Goal: Task Accomplishment & Management: Manage account settings

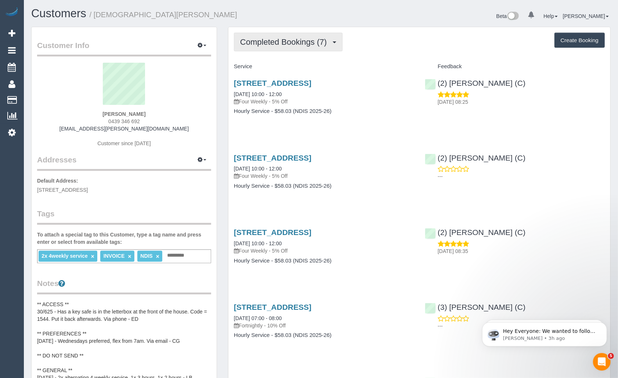
click at [335, 40] on button "Completed Bookings (7)" at bounding box center [288, 42] width 109 height 19
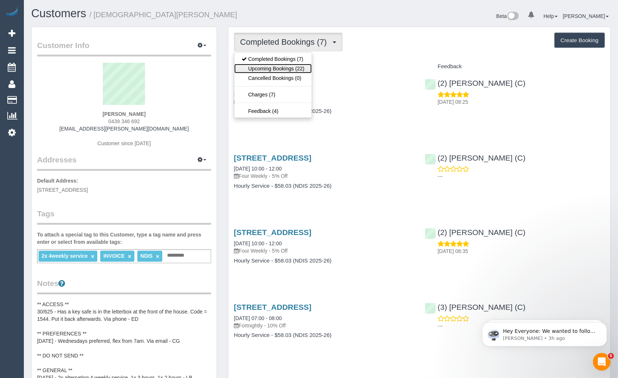
click at [260, 65] on link "Upcoming Bookings (22)" at bounding box center [272, 69] width 77 height 10
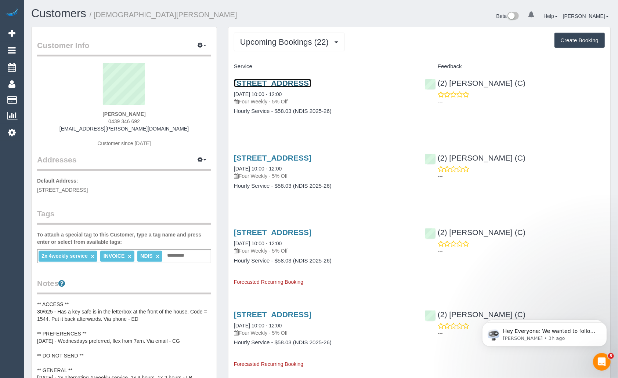
click at [294, 84] on link "25a Palmerston Grove, Oakleigh, VIC 3166" at bounding box center [272, 83] width 77 height 8
click at [68, 16] on link "Customers" at bounding box center [58, 13] width 55 height 13
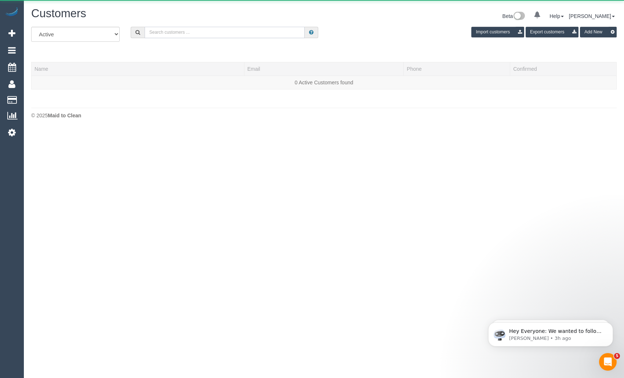
drag, startPoint x: 224, startPoint y: 27, endPoint x: 224, endPoint y: 31, distance: 4.4
click at [224, 27] on input "text" at bounding box center [225, 32] width 160 height 11
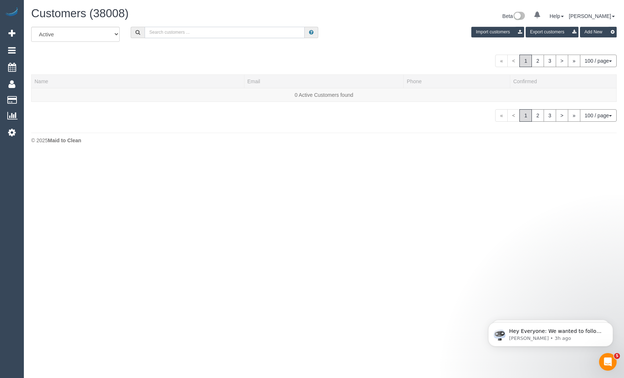
paste input "Mary Farquhar"
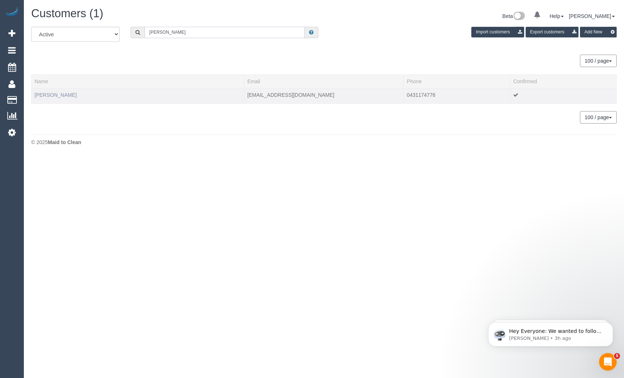
type input "Mary Farquhar"
click at [63, 94] on link "Mary Farquhar" at bounding box center [55, 95] width 42 height 6
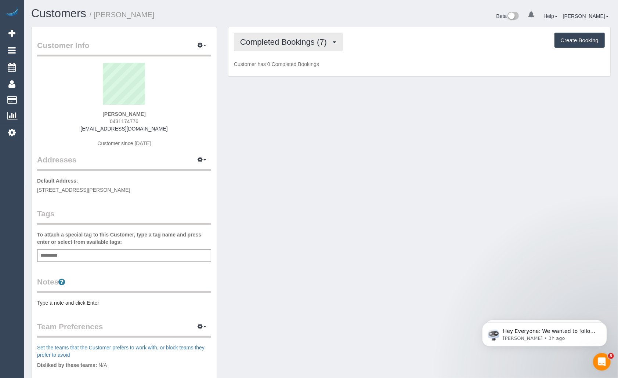
click at [299, 41] on span "Completed Bookings (7)" at bounding box center [285, 41] width 90 height 9
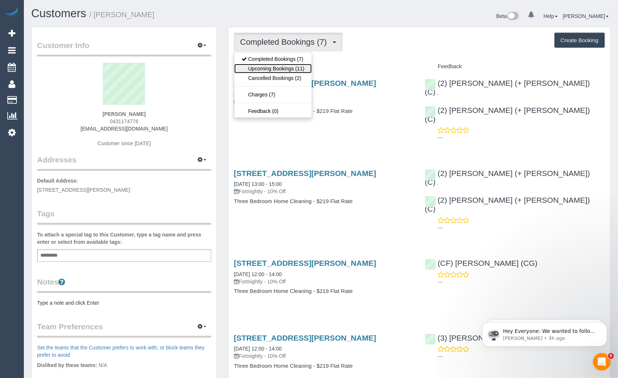
click at [289, 66] on link "Upcoming Bookings (11)" at bounding box center [272, 69] width 77 height 10
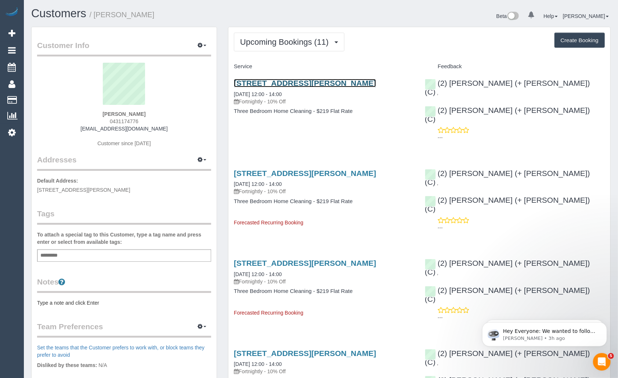
click at [306, 82] on link "25 Imbros St, Hampton, VIC 3188" at bounding box center [305, 83] width 142 height 8
drag, startPoint x: 233, startPoint y: 94, endPoint x: 303, endPoint y: 95, distance: 70.8
click at [303, 95] on div "25 Imbros St, Hampton, VIC 3188 08/10/2025 12:00 - 14:00 Fortnightly - 10% Off …" at bounding box center [323, 101] width 191 height 57
copy link "08/10/2025 12:00 - 14:00"
drag, startPoint x: 106, startPoint y: 116, endPoint x: 153, endPoint y: 113, distance: 47.4
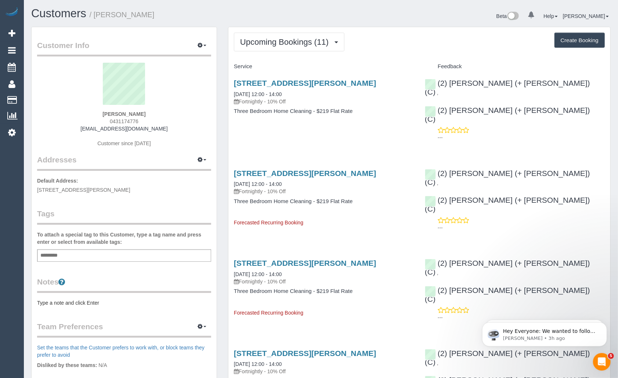
click at [153, 113] on div "Mary Farquhar 0431174776 mpfarquhar@gmail.com Customer since 2025" at bounding box center [124, 109] width 174 height 92
copy strong "Mary Farquhar"
drag, startPoint x: 104, startPoint y: 122, endPoint x: 146, endPoint y: 122, distance: 42.2
click at [146, 122] on div "Mary Farquhar 0431174776 mpfarquhar@gmail.com Customer since 2025" at bounding box center [124, 109] width 174 height 92
copy span "0431174776"
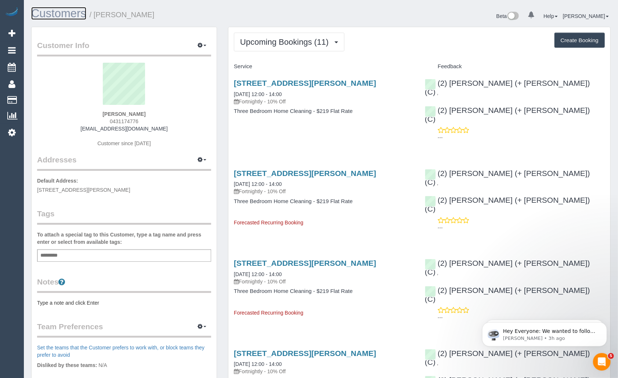
click at [62, 18] on link "Customers" at bounding box center [58, 13] width 55 height 13
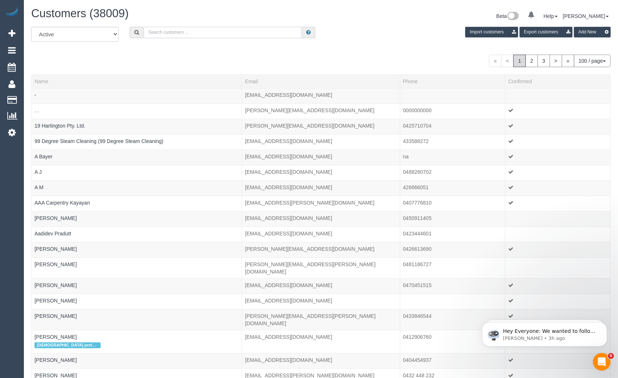
click at [188, 30] on input "text" at bounding box center [222, 32] width 158 height 11
paste input "Edwina Mendes Joining The Dots"
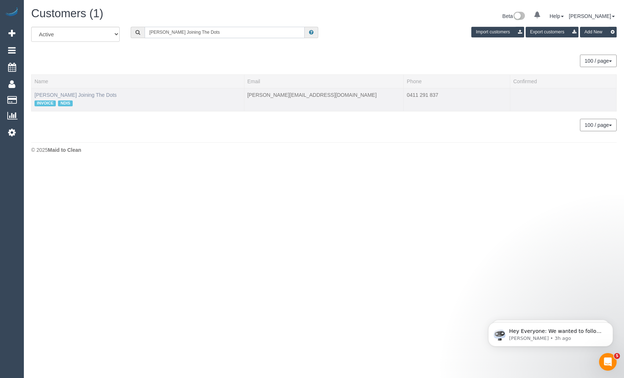
type input "Edwina Mendes Joining The Dots"
click at [93, 97] on link "Edwina Mendes Joining The Dots" at bounding box center [75, 95] width 82 height 6
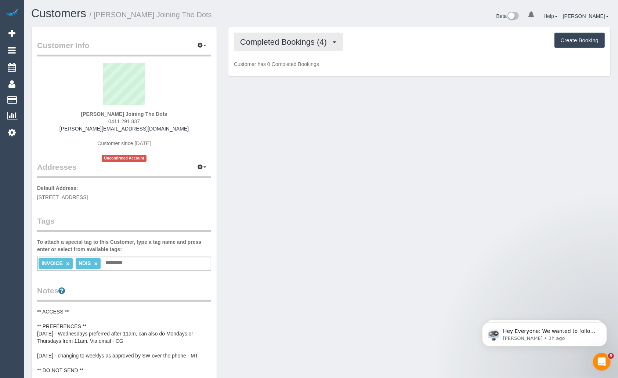
click at [324, 47] on button "Completed Bookings (4)" at bounding box center [288, 42] width 109 height 19
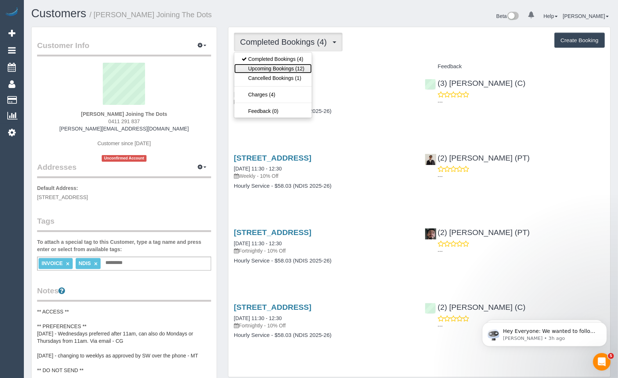
click at [296, 67] on link "Upcoming Bookings (12)" at bounding box center [272, 69] width 77 height 10
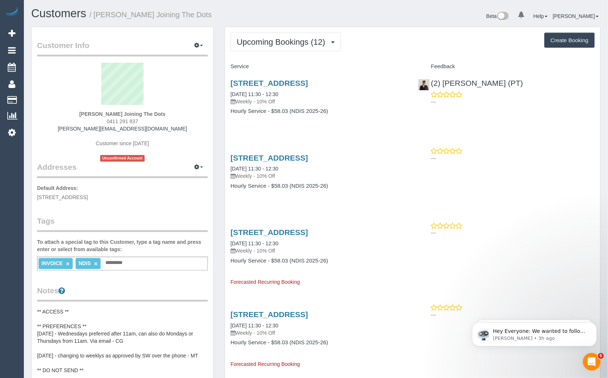
drag, startPoint x: 229, startPoint y: 101, endPoint x: 308, endPoint y: 103, distance: 79.7
click at [308, 103] on div "16/417 Coventry Street, South Melbourne, VIC 3205 08/10/2025 11:30 - 12:30 Week…" at bounding box center [319, 101] width 188 height 57
copy link "08/10/2025 11:30 - 12:30"
drag, startPoint x: 81, startPoint y: 110, endPoint x: 166, endPoint y: 114, distance: 85.2
click at [166, 114] on div "Edwina Mendes Joining The Dots 0411 291 837 edwina.joiningthedots@fake.com Cust…" at bounding box center [122, 112] width 171 height 99
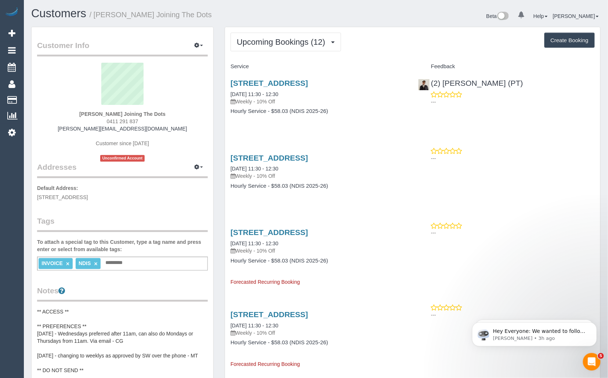
copy strong "Edwina Mendes Joining The Dots"
drag, startPoint x: 106, startPoint y: 122, endPoint x: 148, endPoint y: 122, distance: 41.8
click at [148, 122] on div "Edwina Mendes Joining The Dots 0411 291 837 edwina.joiningthedots@fake.com Cust…" at bounding box center [122, 112] width 171 height 99
copy span "0411 291 837"
click at [50, 13] on link "Customers" at bounding box center [58, 13] width 55 height 13
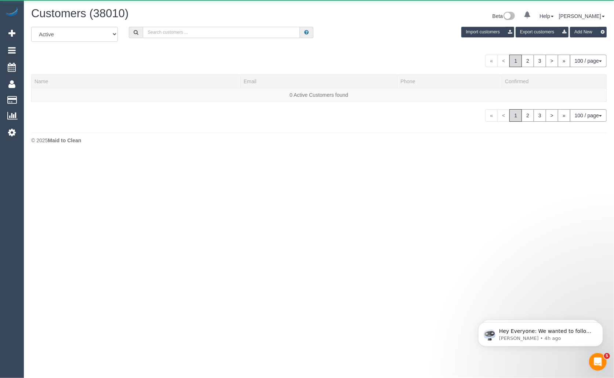
click at [192, 35] on input "text" at bounding box center [221, 32] width 157 height 11
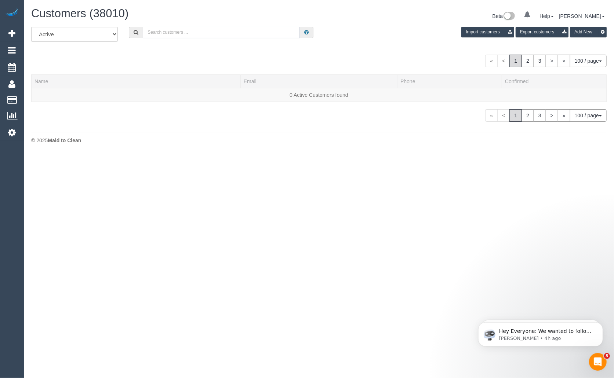
paste input "Leah Auciello"
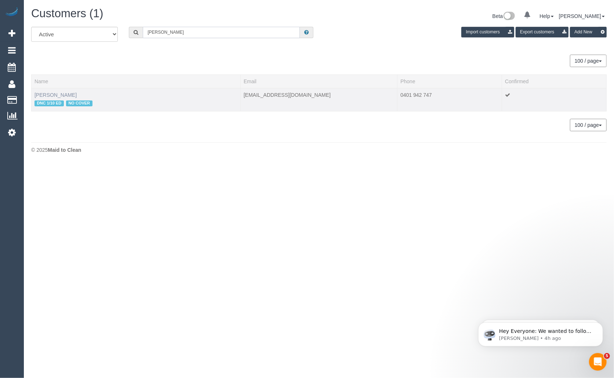
type input "Leah Auciello"
click at [50, 94] on link "Leah Auciello" at bounding box center [55, 95] width 42 height 6
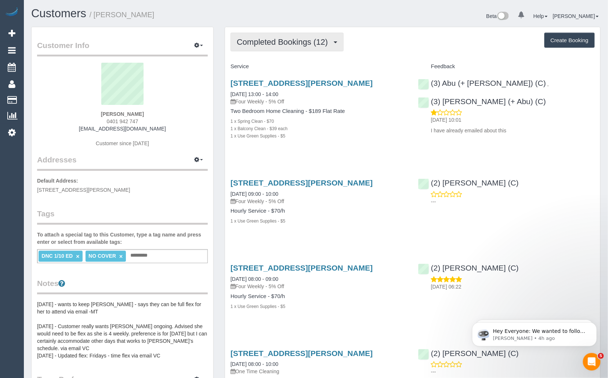
click at [292, 42] on span "Completed Bookings (12)" at bounding box center [284, 41] width 95 height 9
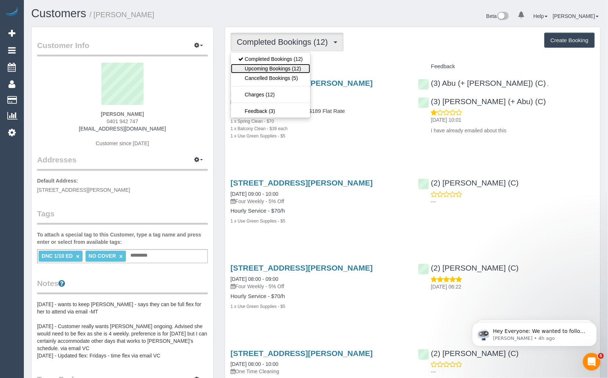
click at [281, 65] on link "Upcoming Bookings (12)" at bounding box center [270, 69] width 79 height 10
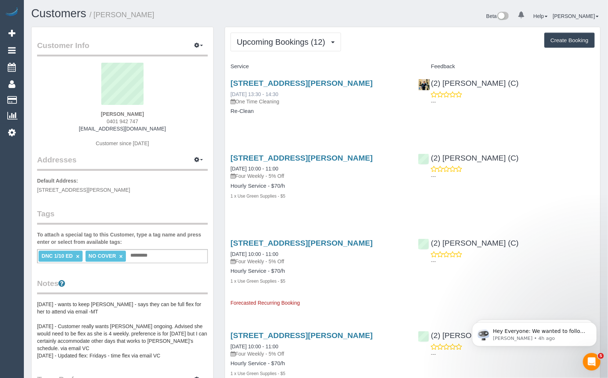
drag, startPoint x: 291, startPoint y: 93, endPoint x: 259, endPoint y: 94, distance: 31.2
click at [259, 94] on div "4/5 Jepson Street, Yarraville, VIC 3013 08/10/2025 13:30 - 14:30 One Time Clean…" at bounding box center [318, 92] width 176 height 26
copy link "13:30 - 14:30"
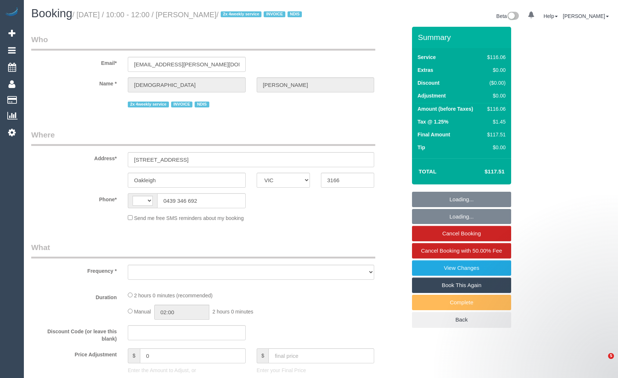
select select "VIC"
select select "string:AU"
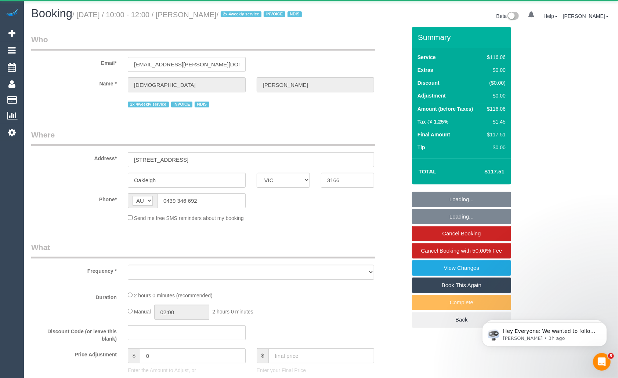
select select "object:533"
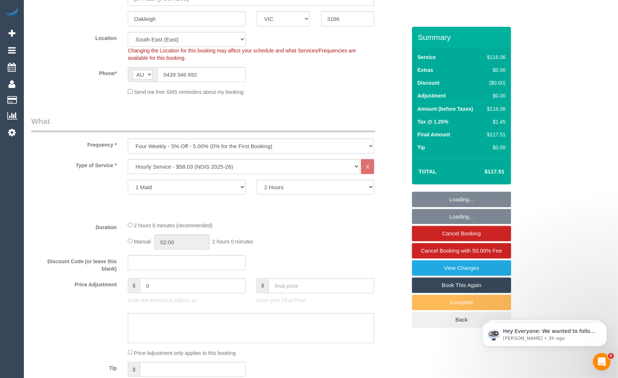
select select "number:27"
select select "number:14"
select select "number:19"
select select "number:36"
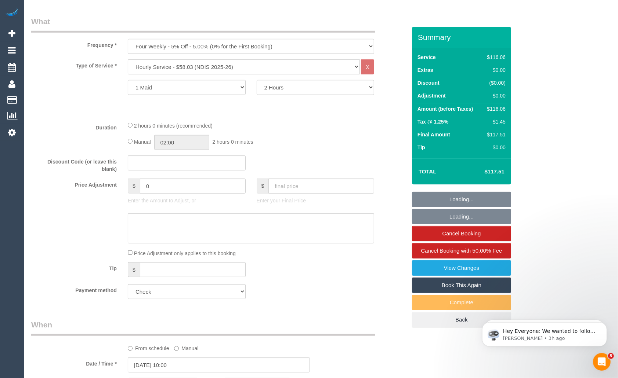
select select "object:1297"
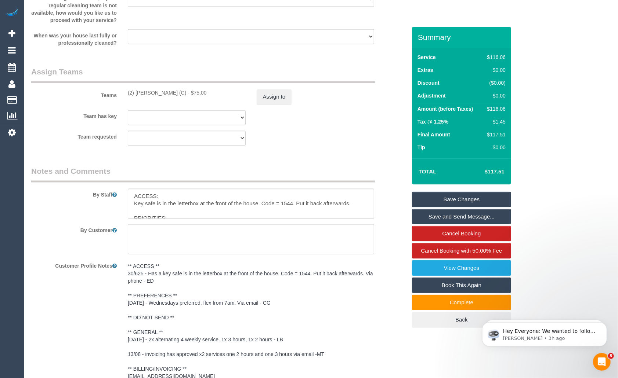
scroll to position [853, 0]
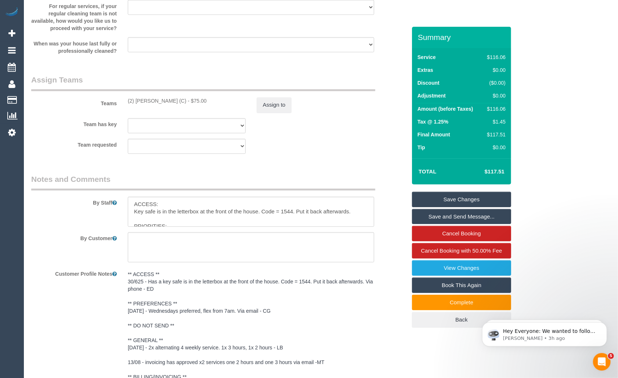
drag, startPoint x: 126, startPoint y: 106, endPoint x: 192, endPoint y: 107, distance: 66.1
click at [192, 105] on div "(2) Dinitha Gunawardana (C) - $75.00" at bounding box center [186, 101] width 129 height 7
copy div "(2) [PERSON_NAME] (C)"
click at [161, 105] on div "(2) Dinitha Gunawardana (C) - $75.00" at bounding box center [187, 101] width 118 height 7
drag, startPoint x: 135, startPoint y: 106, endPoint x: 151, endPoint y: 108, distance: 16.2
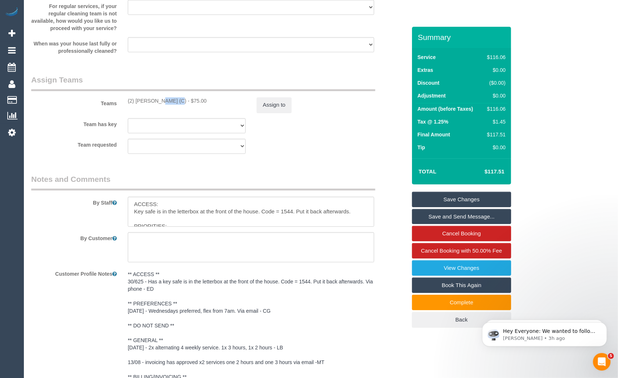
click at [151, 105] on div "(2) Dinitha Gunawardana (C) - $75.00" at bounding box center [187, 101] width 118 height 7
copy div "Dinitha"
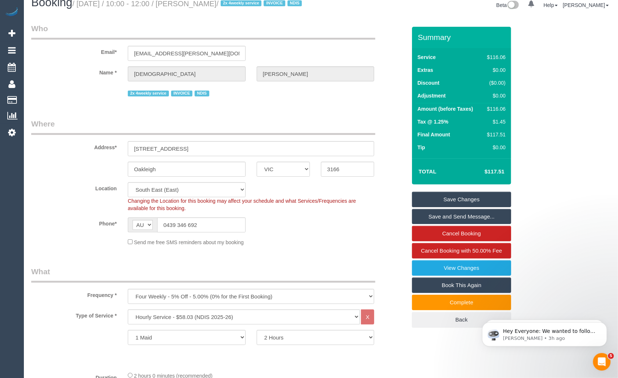
scroll to position [0, 0]
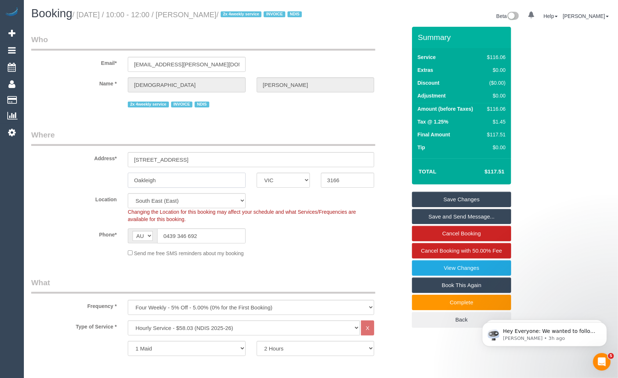
drag, startPoint x: 169, startPoint y: 188, endPoint x: 99, endPoint y: 188, distance: 69.7
click at [99, 188] on div "Oakleigh ACT NSW NT QLD SA TAS VIC WA 3166" at bounding box center [219, 180] width 386 height 15
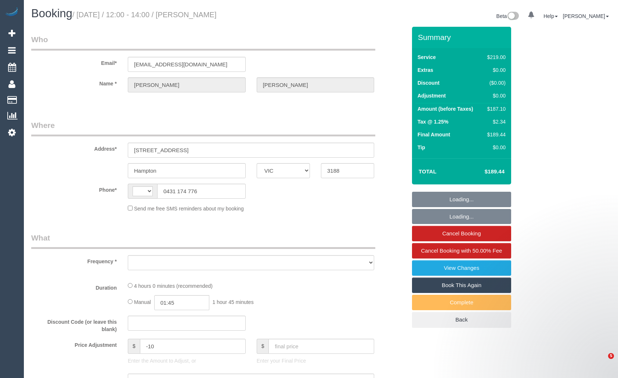
select select "VIC"
select select "string:AU"
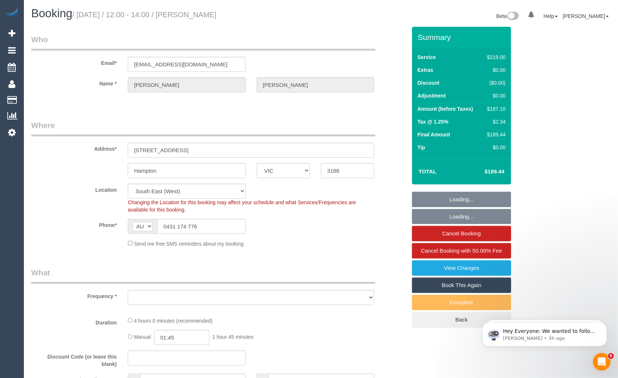
select select "string:stripe-pm_1S5Of82GScqysDRV132XXSDW"
select select "object:1345"
select select "number:28"
select select "number:14"
select select "number:19"
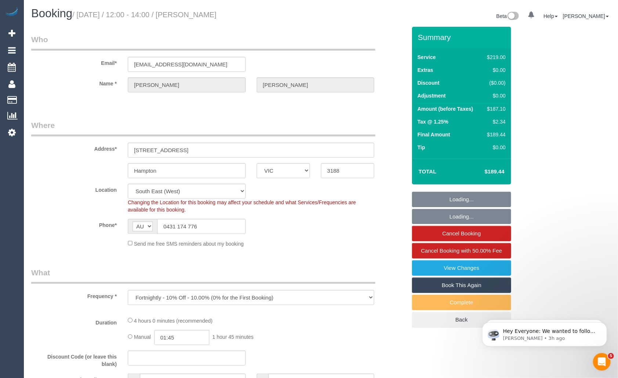
select select "number:24"
select select "number:33"
select select "number:26"
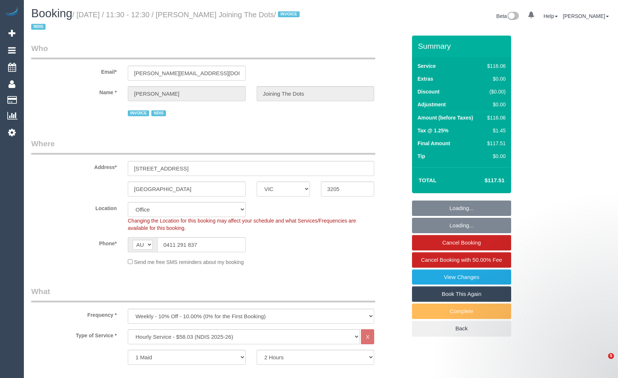
select select "VIC"
select select "number:28"
select select "number:14"
select select "number:19"
select select "number:36"
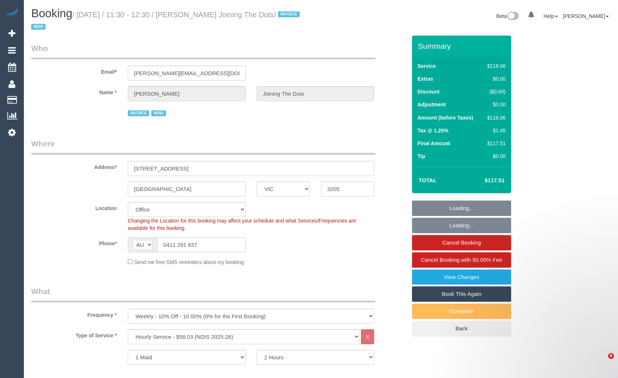
select select "number:35"
select select "object:2031"
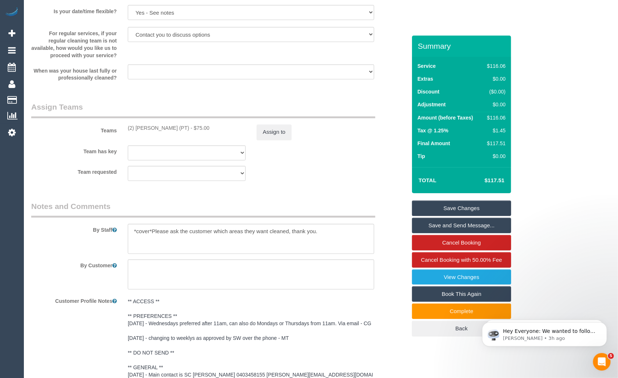
scroll to position [845, 0]
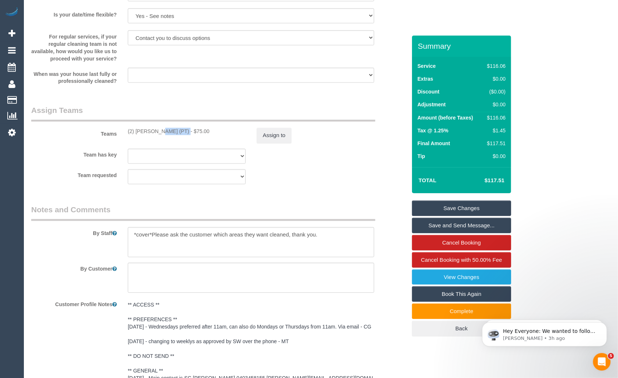
drag, startPoint x: 135, startPoint y: 128, endPoint x: 163, endPoint y: 128, distance: 28.3
click at [163, 128] on div "(2) Azwad Raza (PT) - $75.00" at bounding box center [187, 131] width 118 height 7
copy div "Azwad Raza"
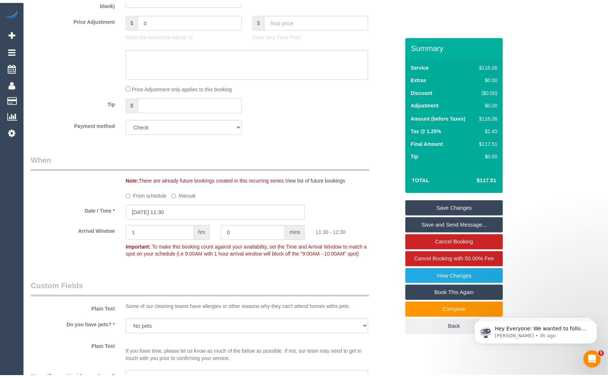
scroll to position [42, 0]
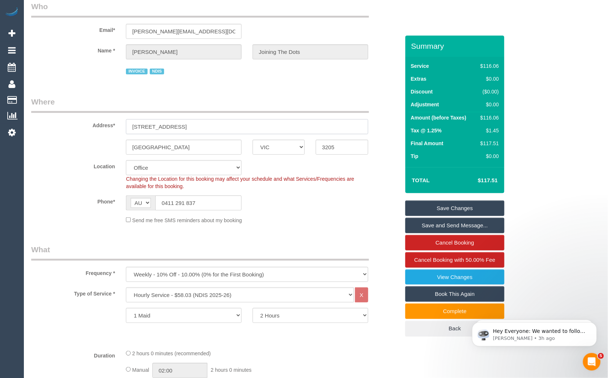
drag, startPoint x: 212, startPoint y: 126, endPoint x: 119, endPoint y: 127, distance: 93.2
click at [119, 127] on div "Address* 16/417 Coventry Street" at bounding box center [215, 116] width 379 height 38
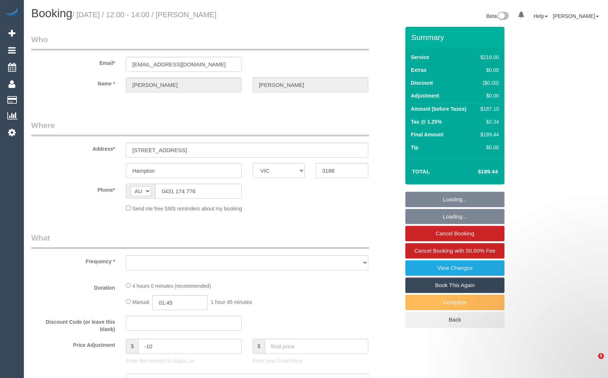
select select "VIC"
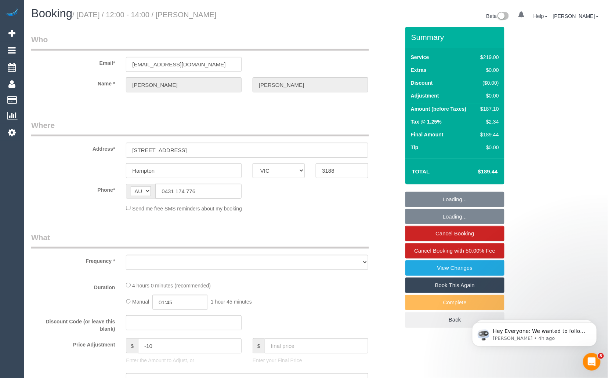
select select "string:stripe-pm_1S5Of82GScqysDRV132XXSDW"
select select "number:28"
select select "number:14"
select select "number:19"
select select "number:24"
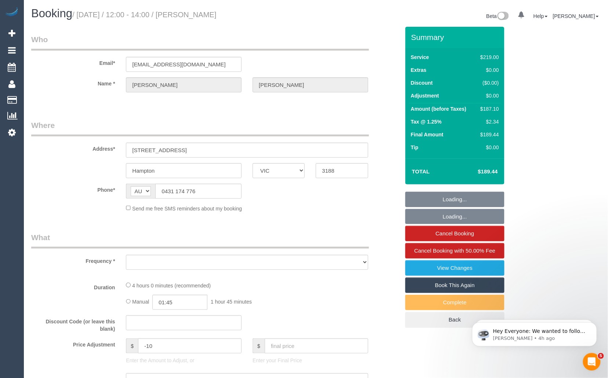
select select "number:33"
select select "number:26"
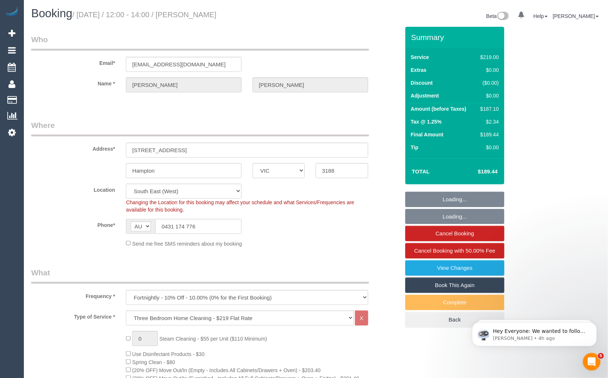
select select "object:3448"
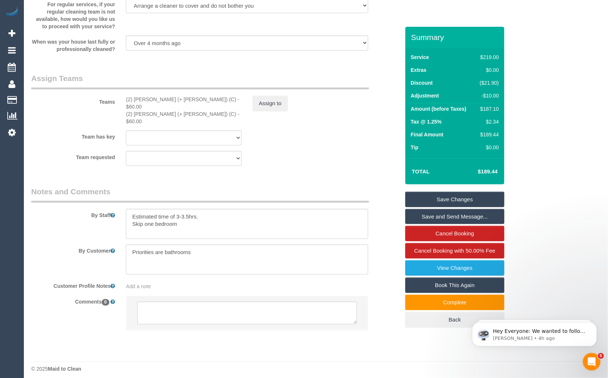
scroll to position [1099, 0]
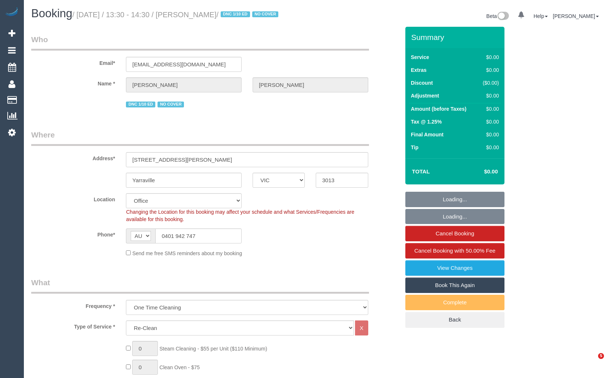
select select "VIC"
select select "number:28"
select select "number:14"
select select "number:19"
select select "number:22"
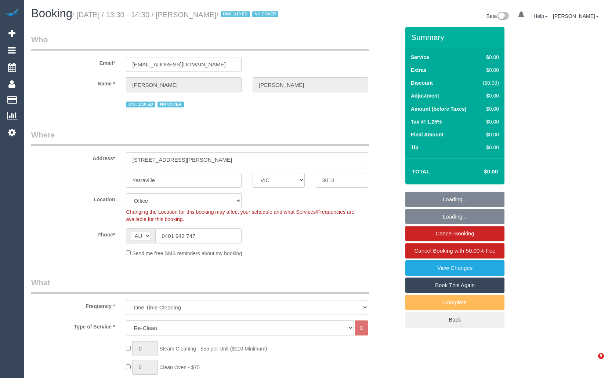
select select "number:34"
select select "number:12"
select select "object:2075"
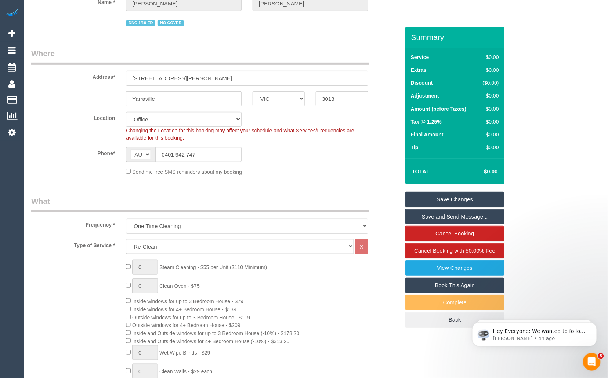
scroll to position [84, 0]
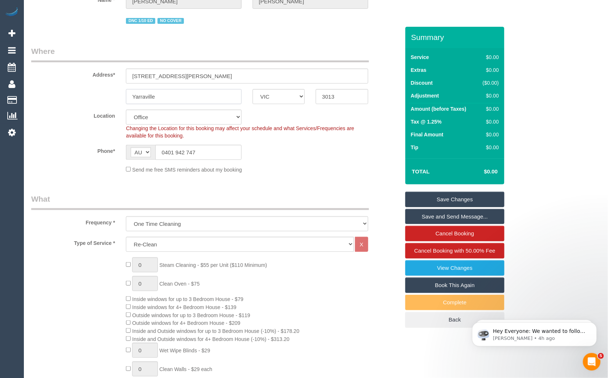
drag, startPoint x: 175, startPoint y: 99, endPoint x: 104, endPoint y: 97, distance: 70.9
click at [104, 97] on div "Yarraville ACT NSW NT QLD SA TAS VIC WA 3013" at bounding box center [215, 96] width 379 height 15
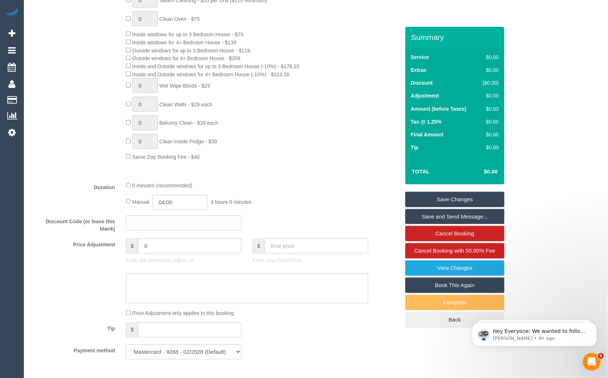
scroll to position [0, 0]
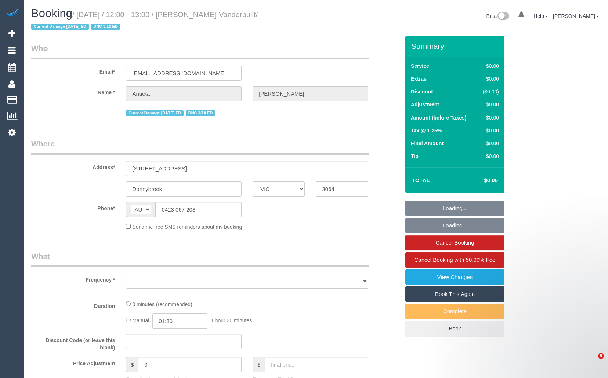
select select "VIC"
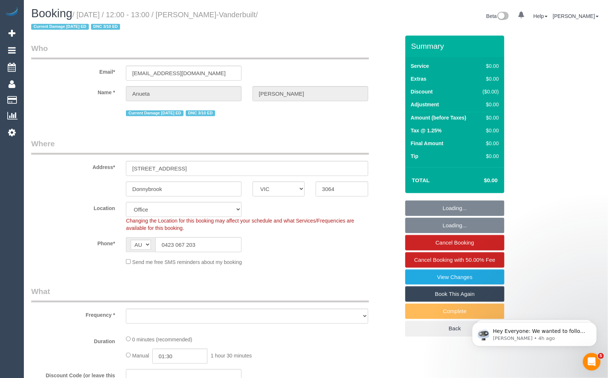
select select "object:2670"
select select "string:stripe-pm_1S9cON2GScqysDRV7tX5BhOe"
select select "object:2821"
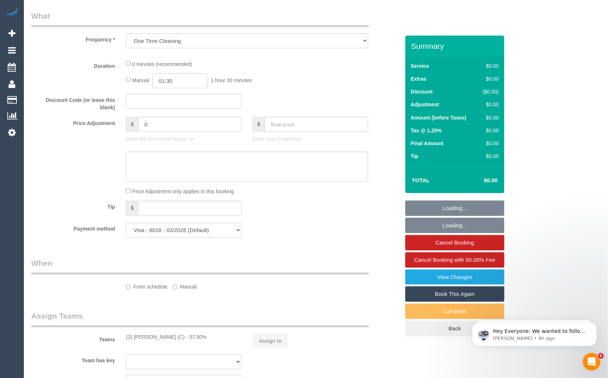
select select "number:27"
select select "number:15"
select select "number:18"
select select "number:24"
select select "number:34"
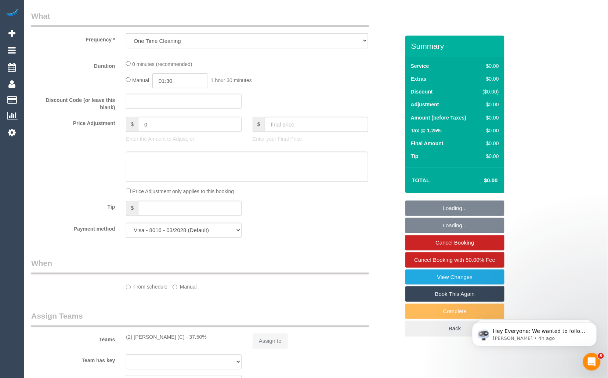
select select "number:12"
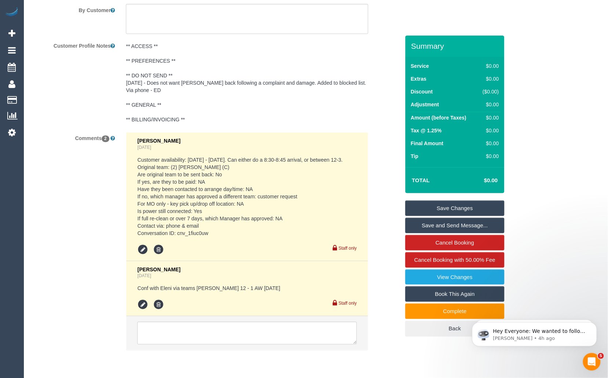
scroll to position [1274, 0]
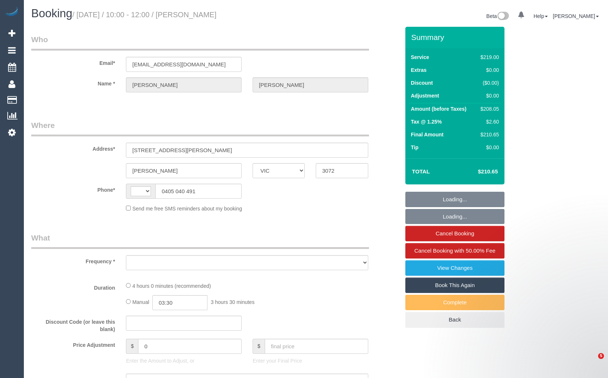
select select "VIC"
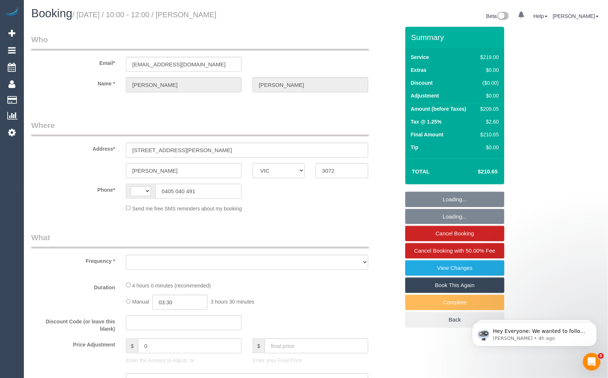
select select "object:2424"
select select "string:AU"
select select "string:stripe-pm_1RYyGr2GScqysDRVpXInI2db"
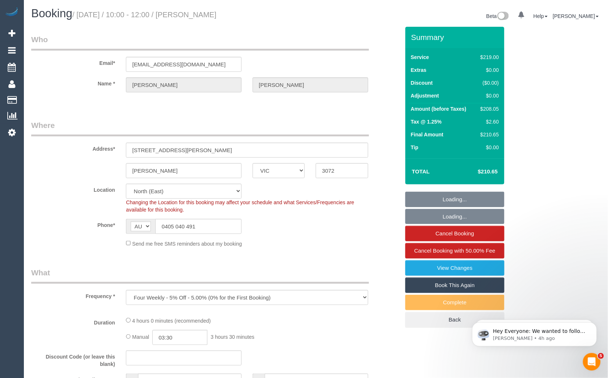
select select "number:28"
select select "number:14"
select select "number:19"
select select "number:22"
select select "number:35"
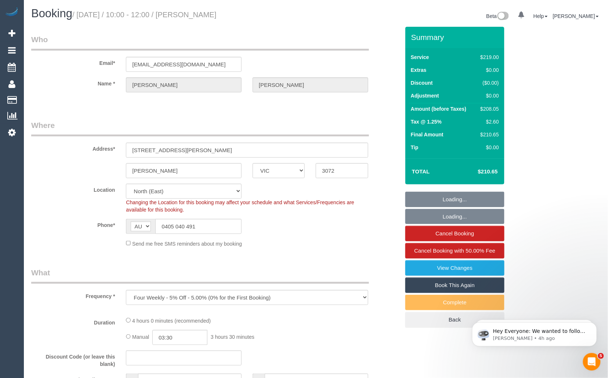
select select "number:26"
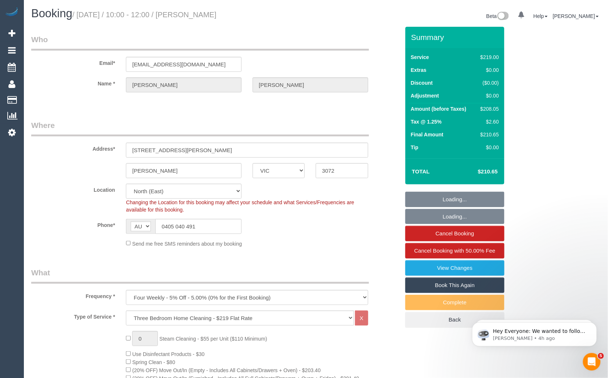
select select "object:3501"
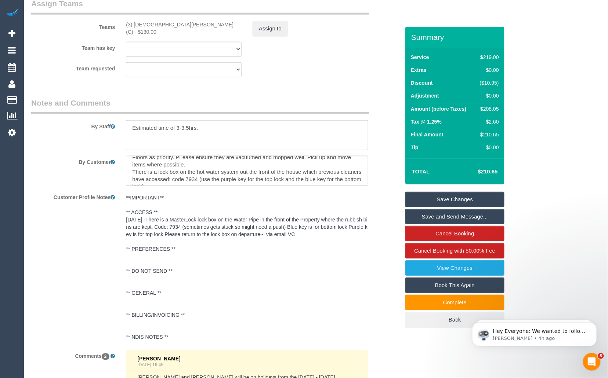
scroll to position [8, 0]
drag, startPoint x: 132, startPoint y: 178, endPoint x: 171, endPoint y: 187, distance: 40.2
click at [171, 186] on textarea at bounding box center [247, 171] width 242 height 30
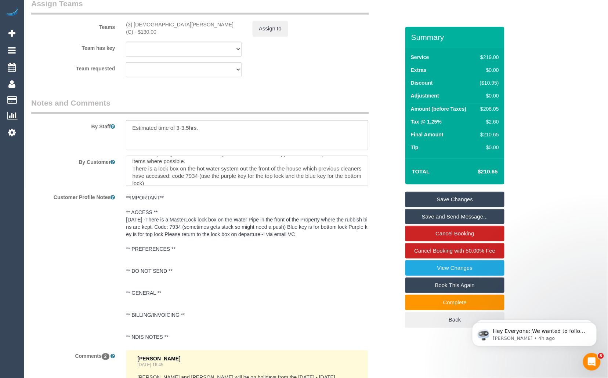
scroll to position [11, 0]
click at [194, 186] on textarea at bounding box center [247, 171] width 242 height 30
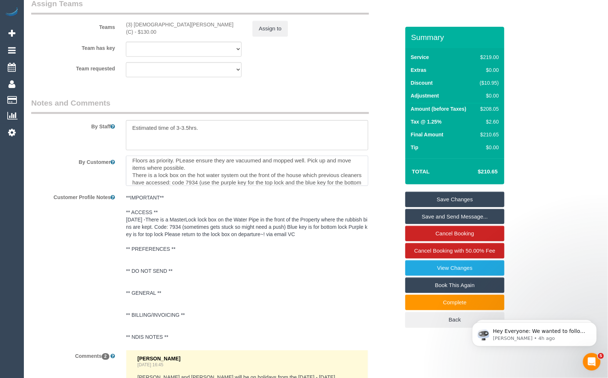
drag, startPoint x: 132, startPoint y: 172, endPoint x: 228, endPoint y: 188, distance: 97.0
click at [228, 186] on textarea at bounding box center [247, 171] width 242 height 30
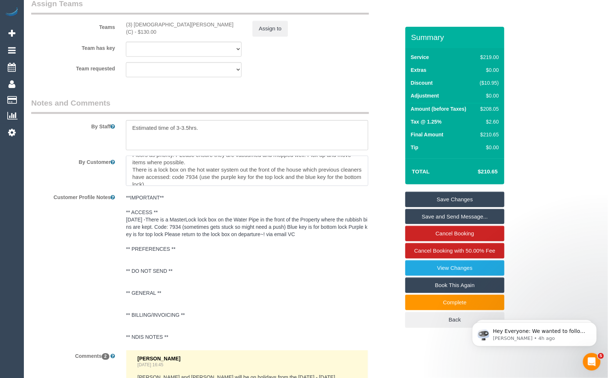
scroll to position [10, 0]
click at [167, 182] on textarea at bounding box center [247, 171] width 242 height 30
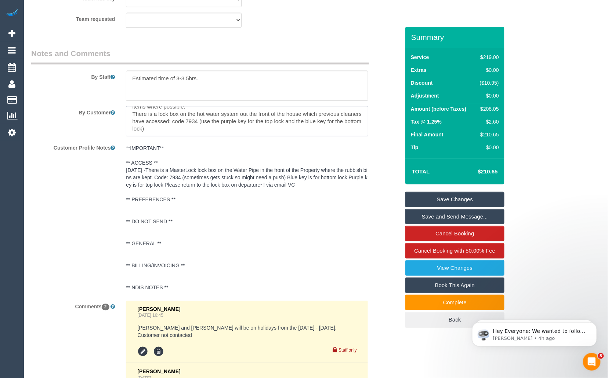
scroll to position [1253, 0]
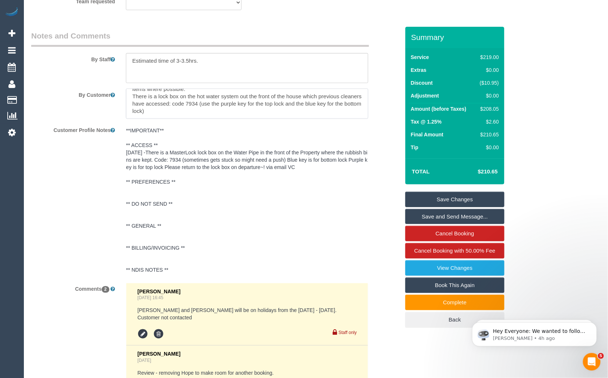
drag, startPoint x: 283, startPoint y: 117, endPoint x: 278, endPoint y: 144, distance: 26.9
click at [282, 117] on textarea at bounding box center [247, 104] width 242 height 30
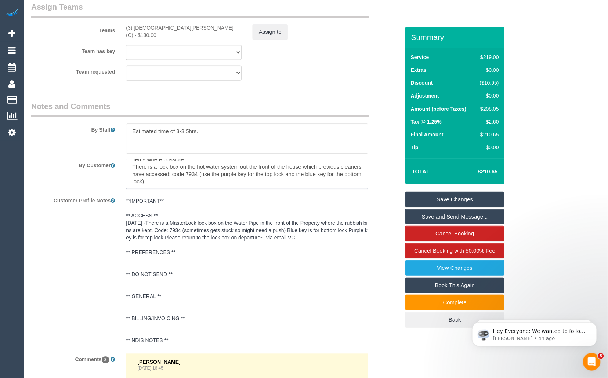
scroll to position [1183, 0]
click at [331, 186] on textarea at bounding box center [247, 174] width 242 height 30
click at [201, 187] on textarea at bounding box center [247, 174] width 242 height 30
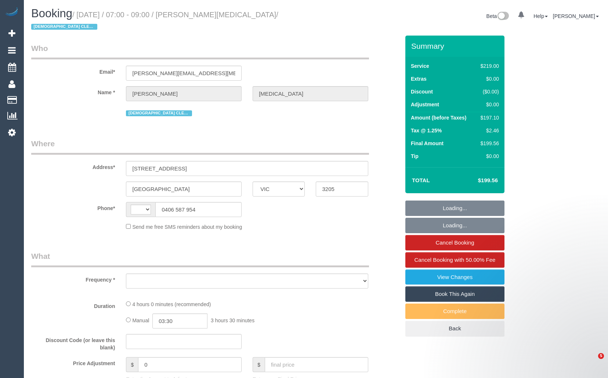
select select "VIC"
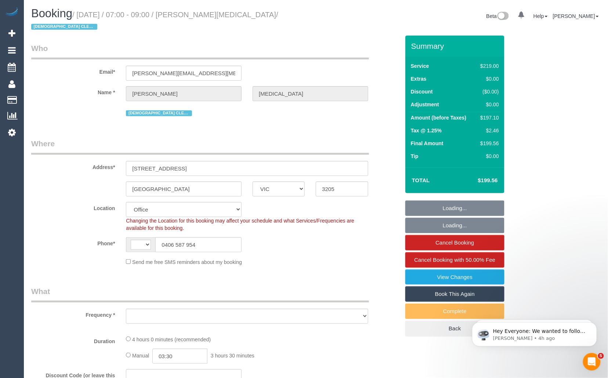
select select "string:AU"
select select "object:2792"
select select "number:28"
select select "number:14"
select select "number:19"
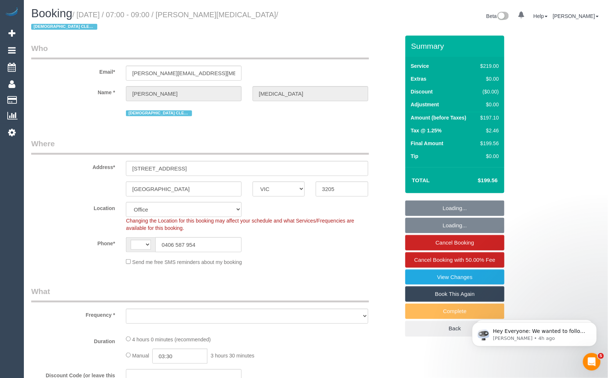
select select "number:22"
select select "number:35"
select select "number:12"
select select "string:stripe-pm_1Q0wGj2GScqysDRV8UswOcr5"
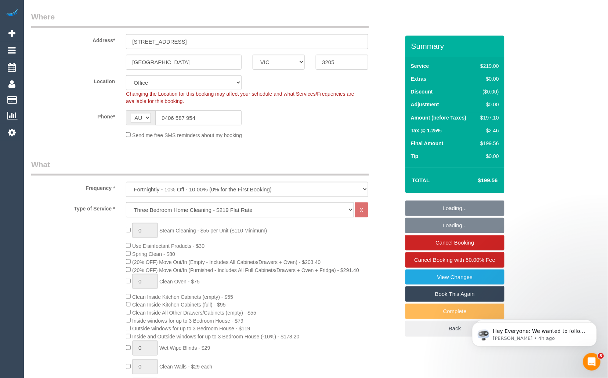
select select "object:4172"
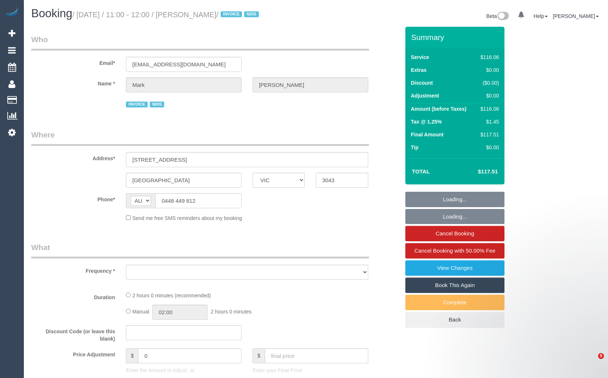
select select "VIC"
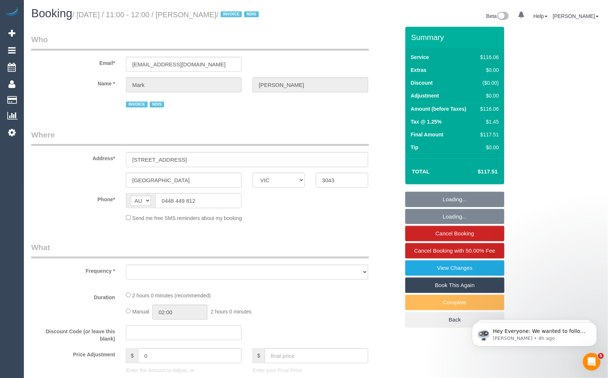
select select "object:1095"
select select "number:27"
select select "number:14"
select select "number:19"
select select "number:36"
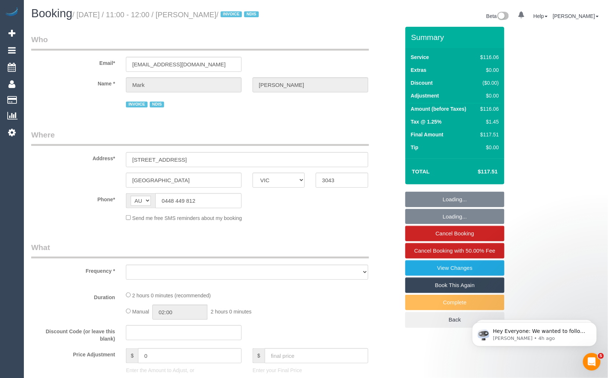
select select "number:34"
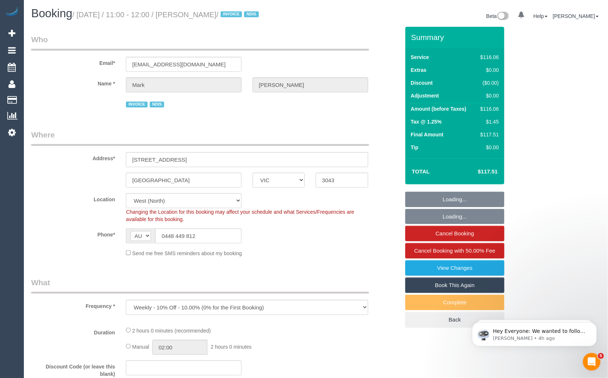
select select "object:1793"
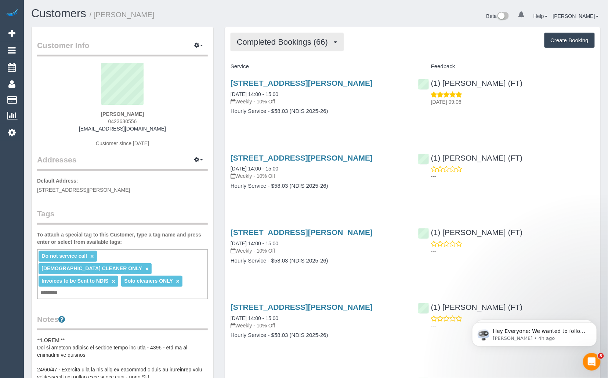
click at [319, 39] on span "Completed Bookings (66)" at bounding box center [284, 41] width 95 height 9
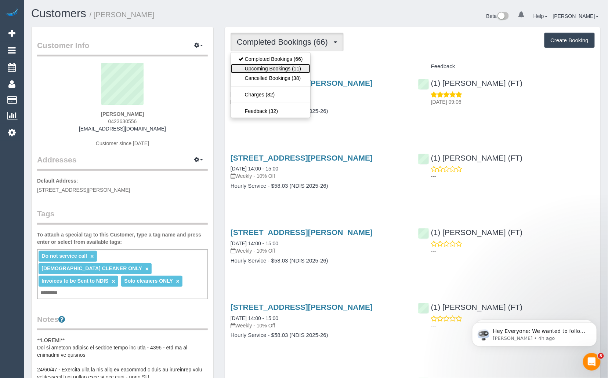
click at [292, 67] on link "Upcoming Bookings (11)" at bounding box center [270, 69] width 79 height 10
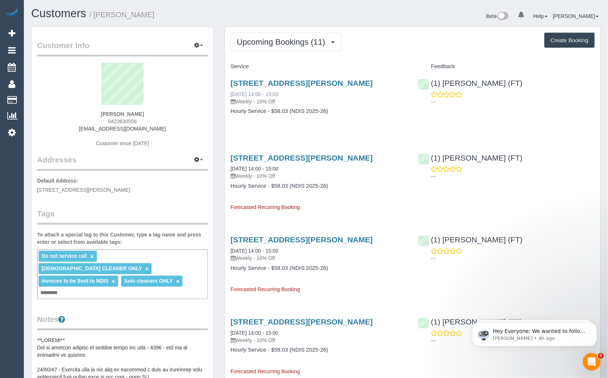
drag, startPoint x: 302, startPoint y: 94, endPoint x: 259, endPoint y: 95, distance: 43.0
click at [259, 95] on div "26 Yellowstone Street, South Morang, VIC 3752 08/10/2025 14:00 - 15:00 Weekly -…" at bounding box center [318, 92] width 176 height 26
copy link "14:00 - 15:00"
click at [305, 92] on div "26 Yellowstone Street, South Morang, VIC 3752 08/10/2025 14:00 - 15:00 Weekly -…" at bounding box center [318, 92] width 176 height 26
drag, startPoint x: 307, startPoint y: 93, endPoint x: 230, endPoint y: 96, distance: 77.1
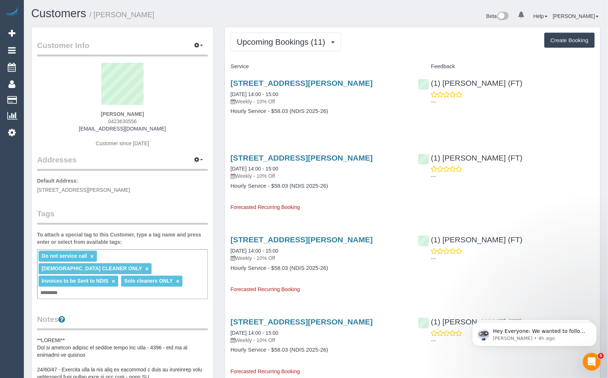
click at [230, 96] on div "26 Yellowstone Street, South Morang, VIC 3752 08/10/2025 14:00 - 15:00 Weekly -…" at bounding box center [319, 101] width 188 height 57
copy link "08/10/2025 14:00 - 15:00"
drag, startPoint x: 150, startPoint y: 113, endPoint x: 94, endPoint y: 116, distance: 56.2
click at [94, 116] on div "Morgan Tasker 0423630556 a_matosic@yahoo.com.au Customer since 2020" at bounding box center [122, 109] width 171 height 92
copy strong "[PERSON_NAME]"
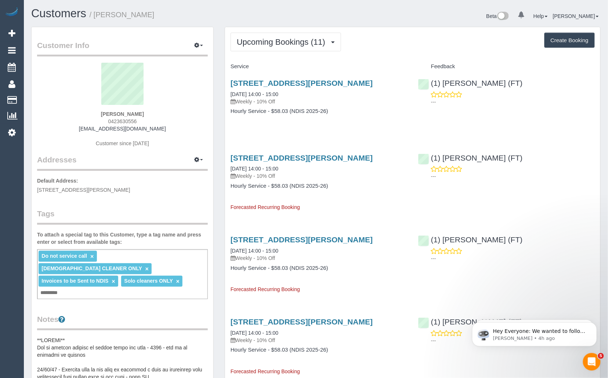
drag, startPoint x: 148, startPoint y: 121, endPoint x: 99, endPoint y: 121, distance: 49.2
click at [99, 121] on div "Morgan Tasker 0423630556 a_matosic@yahoo.com.au Customer since 2020" at bounding box center [122, 109] width 171 height 92
copy span "0423630556"
click at [295, 83] on link "[STREET_ADDRESS][PERSON_NAME]" at bounding box center [301, 83] width 142 height 8
click at [43, 13] on link "Customers" at bounding box center [58, 13] width 55 height 13
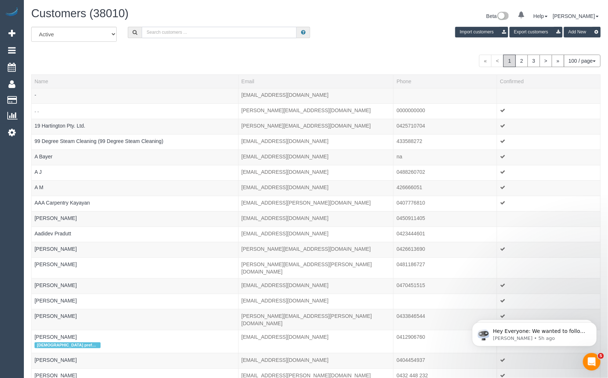
click at [178, 31] on input "text" at bounding box center [219, 32] width 155 height 11
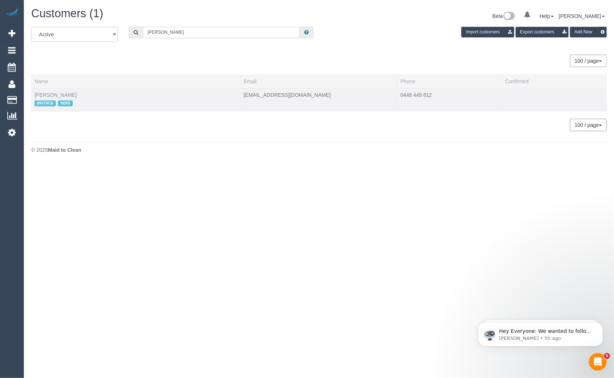
type input "Mark Robinson"
click at [52, 95] on link "Mark Robinson" at bounding box center [55, 95] width 42 height 6
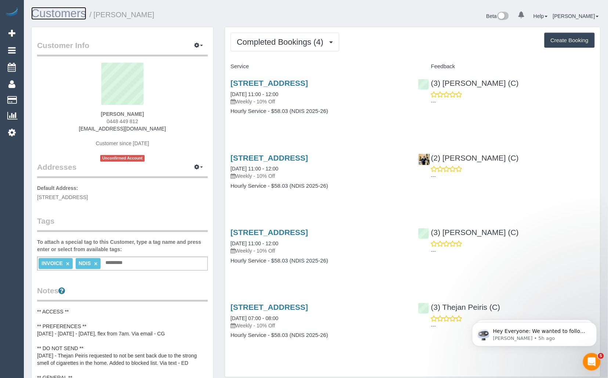
click at [57, 12] on link "Customers" at bounding box center [58, 13] width 55 height 13
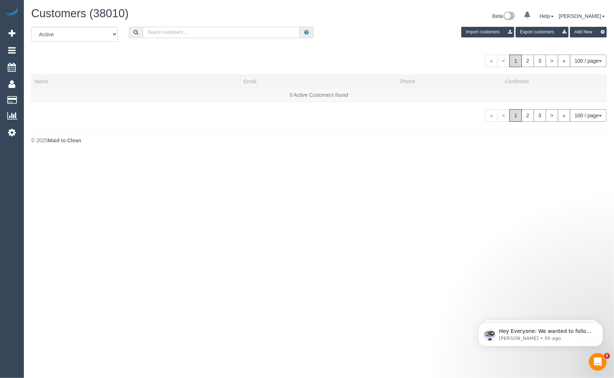
click at [210, 32] on input "text" at bounding box center [221, 32] width 157 height 11
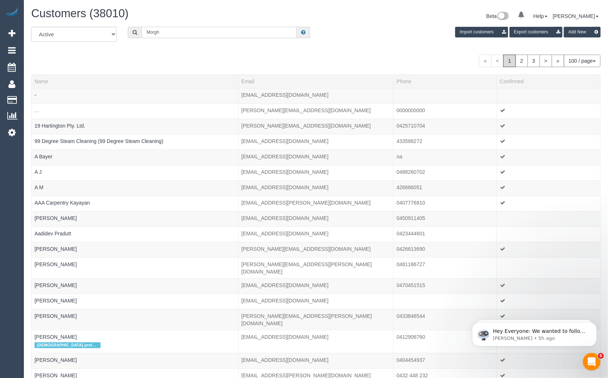
type input "Morgan Tasker"
click at [217, 34] on input "Morgan Tasker" at bounding box center [219, 32] width 155 height 11
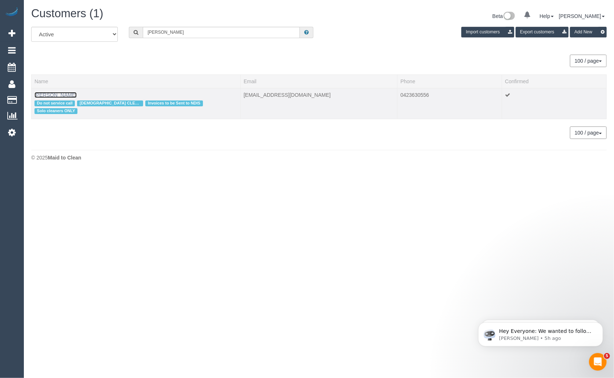
click at [64, 94] on link "Morgan Tasker" at bounding box center [55, 95] width 42 height 6
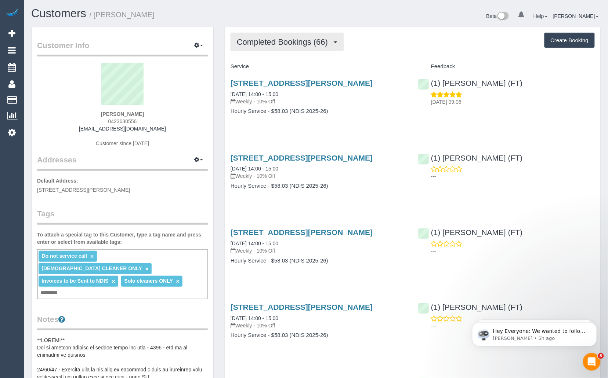
click at [306, 44] on span "Completed Bookings (66)" at bounding box center [284, 41] width 95 height 9
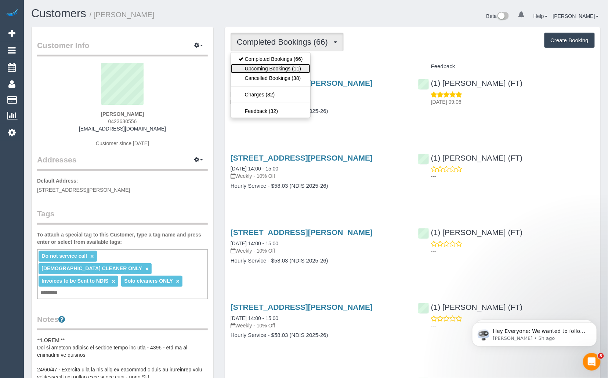
click at [281, 66] on link "Upcoming Bookings (11)" at bounding box center [270, 69] width 79 height 10
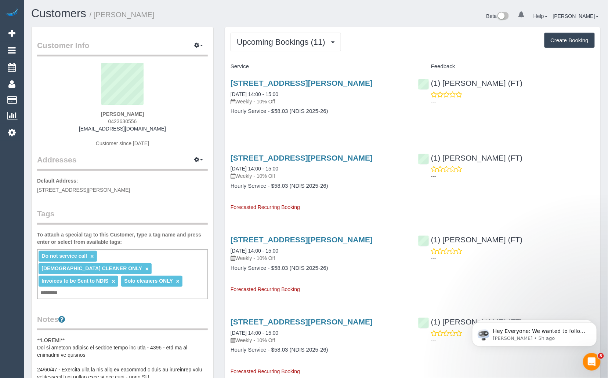
drag, startPoint x: 300, startPoint y: 95, endPoint x: 229, endPoint y: 94, distance: 70.8
click at [229, 94] on div "26 Yellowstone Street, South Morang, VIC 3752 08/10/2025 14:00 - 15:00 Weekly -…" at bounding box center [319, 101] width 188 height 57
copy link "08/10/2025 14:00 - 15:00"
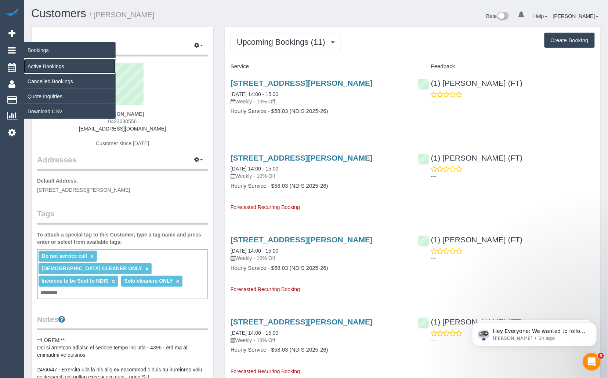
click at [51, 66] on link "Active Bookings" at bounding box center [70, 66] width 92 height 15
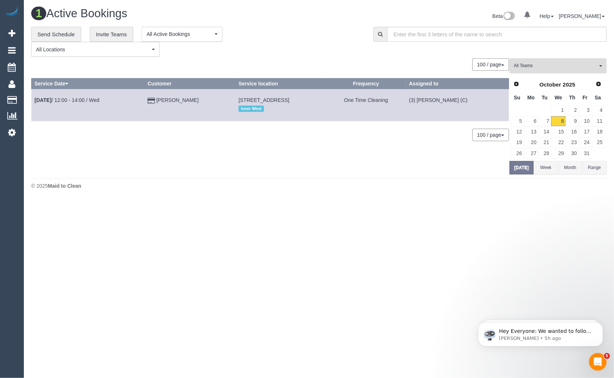
click at [547, 63] on span "All Teams" at bounding box center [556, 66] width 84 height 6
click at [543, 76] on link "Remove Team Filters" at bounding box center [558, 78] width 97 height 10
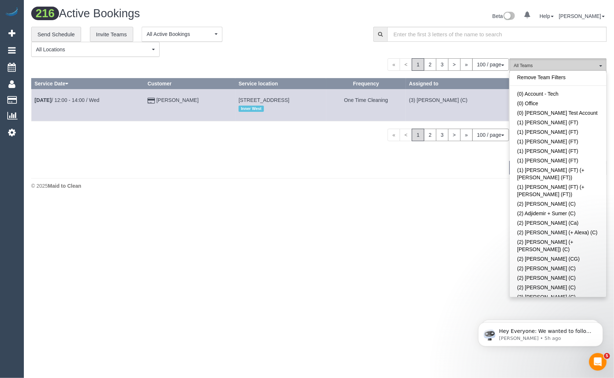
click at [550, 65] on span "All Teams" at bounding box center [556, 66] width 84 height 6
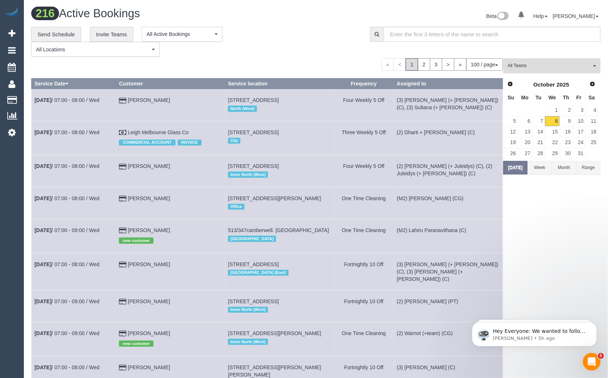
click at [550, 65] on span "All Teams" at bounding box center [549, 66] width 84 height 6
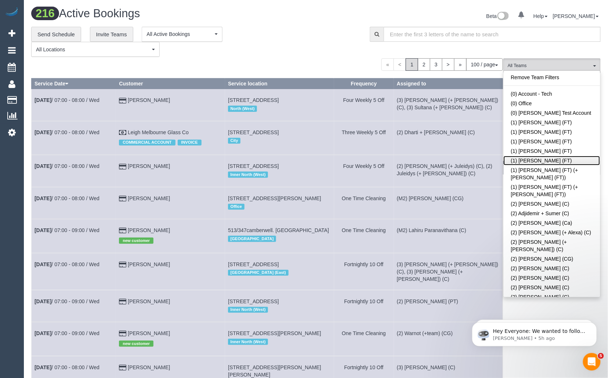
click at [544, 159] on link "(1) [PERSON_NAME] (FT)" at bounding box center [551, 161] width 97 height 10
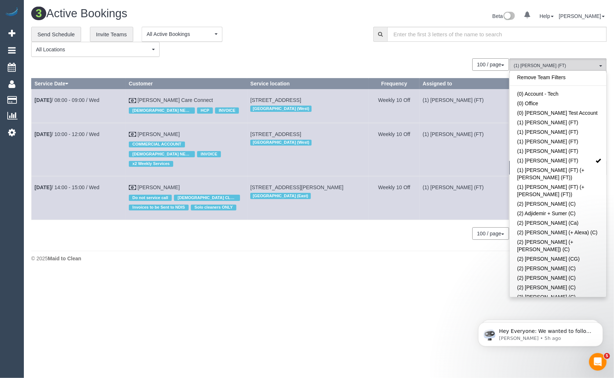
click at [277, 29] on div "**********" at bounding box center [196, 42] width 331 height 30
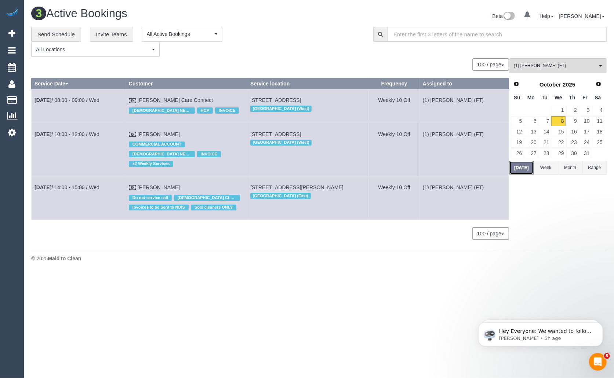
click at [527, 165] on button "Today" at bounding box center [521, 168] width 24 height 14
drag, startPoint x: 186, startPoint y: 178, endPoint x: 34, endPoint y: 180, distance: 151.6
click at [34, 180] on tr "Oct 8th / 14:00 - 15:00 / Wed Morgan Tasker Do not service call FEMALE CLEANER …" at bounding box center [270, 198] width 477 height 44
copy tr "Oct 8th / 14:00 - 15:00 / Wed Morgan Tasker"
click at [81, 185] on link "Oct 8th / 14:00 - 15:00 / Wed" at bounding box center [66, 188] width 65 height 6
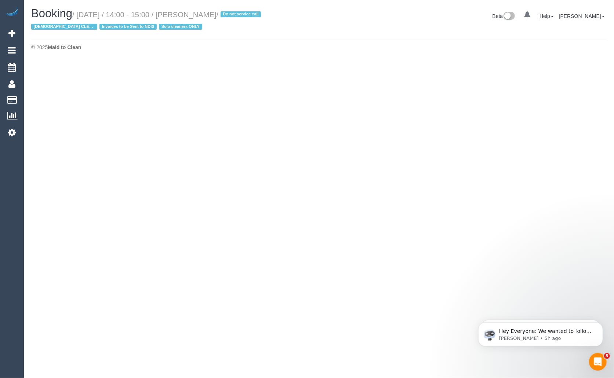
select select "VIC"
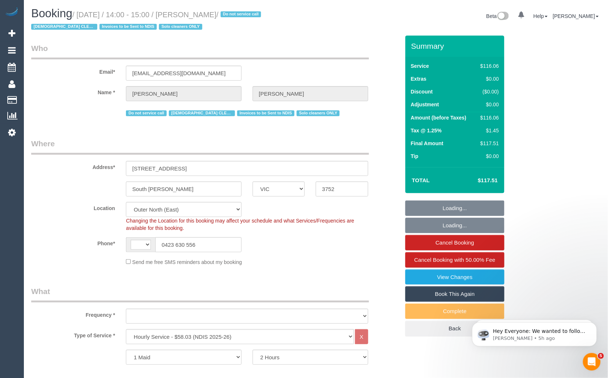
select select "string:AU"
select select "number:28"
select select "number:14"
select select "number:19"
select select "number:22"
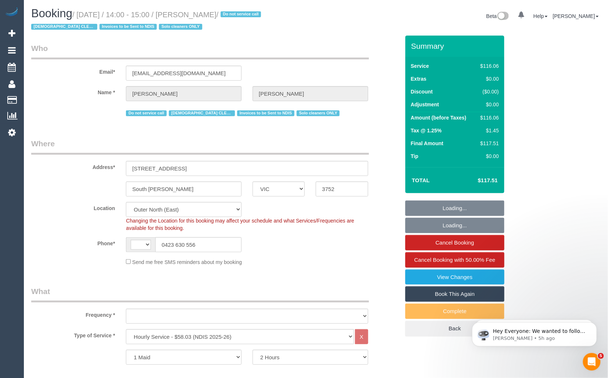
select select "number:34"
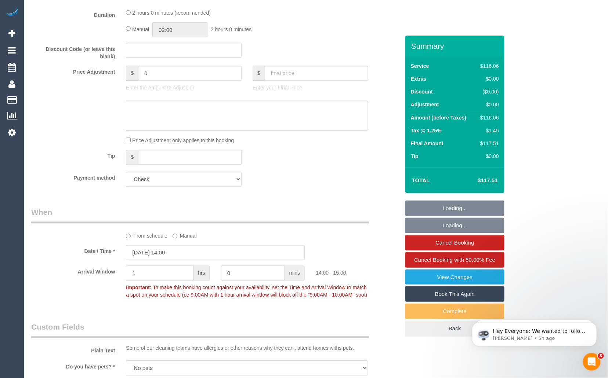
select select "object:22809"
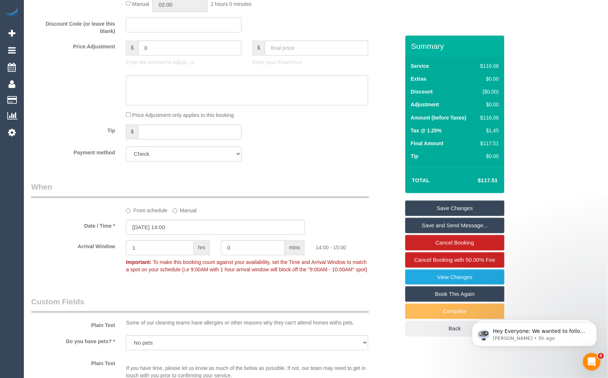
scroll to position [234, 0]
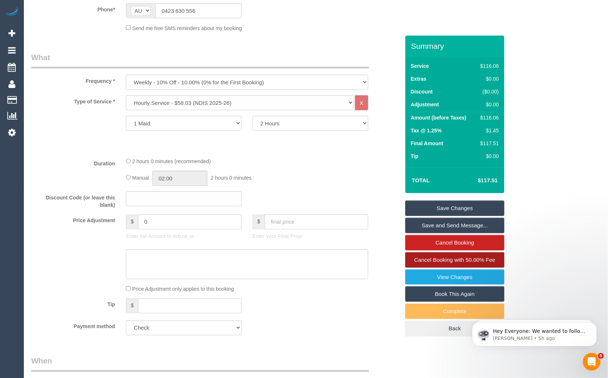
click at [455, 259] on span "Cancel Booking with 50.00% Fee" at bounding box center [454, 260] width 81 height 6
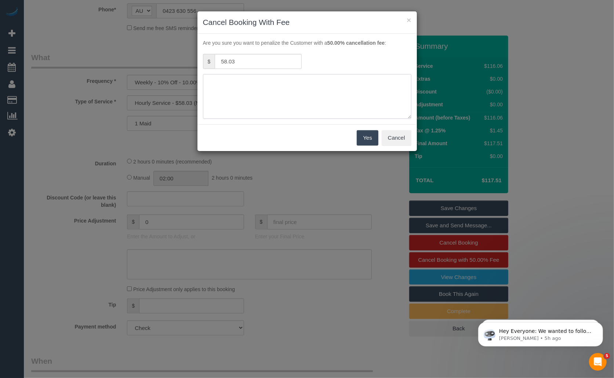
click at [281, 90] on textarea at bounding box center [307, 96] width 208 height 45
drag, startPoint x: 390, startPoint y: 139, endPoint x: 380, endPoint y: 148, distance: 13.0
click at [390, 139] on button "Cancel" at bounding box center [397, 137] width 30 height 15
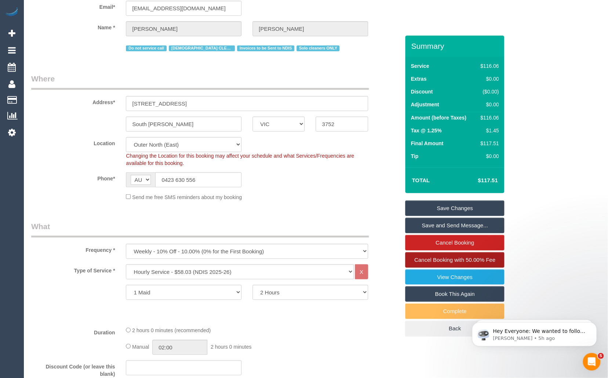
scroll to position [0, 0]
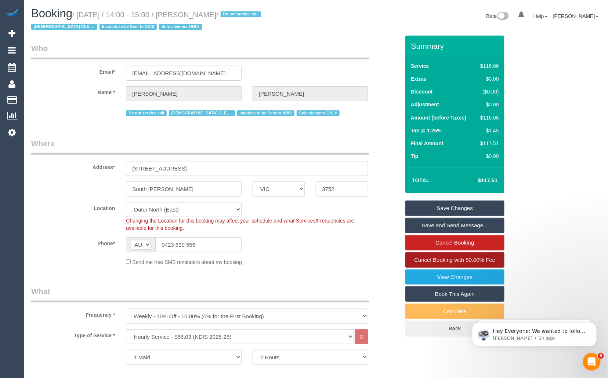
click at [455, 259] on span "Cancel Booking with 50.00% Fee" at bounding box center [454, 260] width 81 height 6
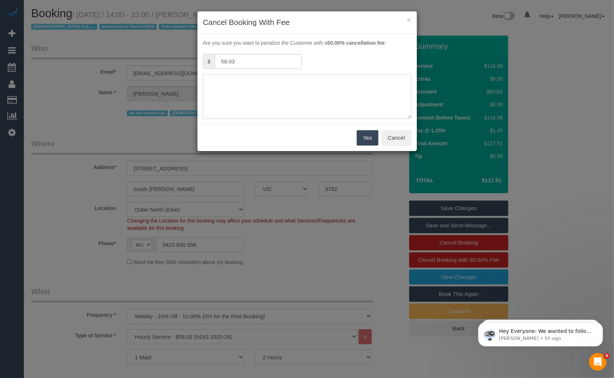
click at [327, 96] on textarea at bounding box center [307, 96] width 208 height 45
type textarea "Customer not available, tradies in the house via SMS HB"
click at [367, 135] on button "Yes" at bounding box center [367, 137] width 21 height 15
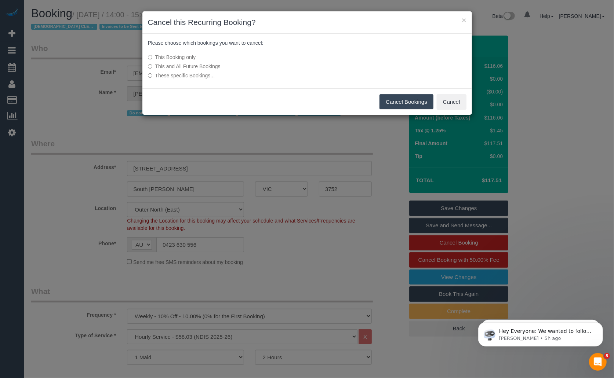
click at [392, 103] on button "Cancel Bookings" at bounding box center [406, 101] width 54 height 15
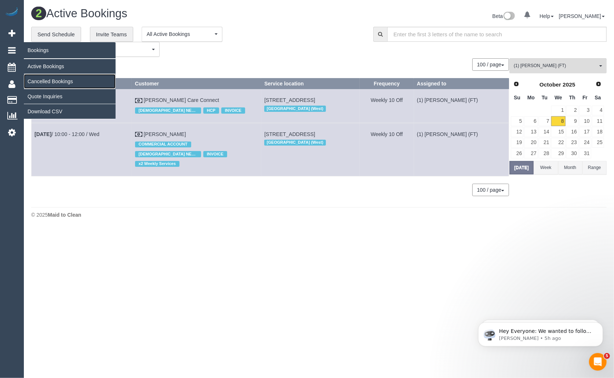
click at [56, 81] on link "Cancelled Bookings" at bounding box center [70, 81] width 92 height 15
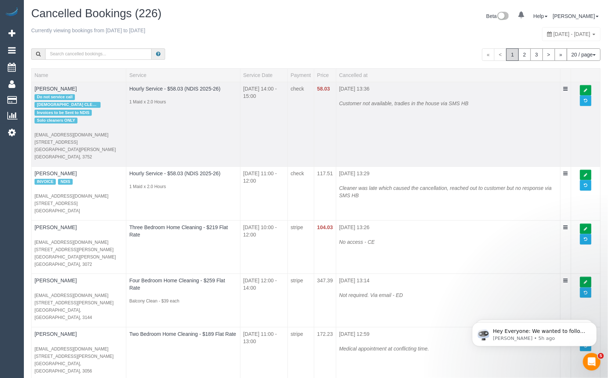
drag, startPoint x: 272, startPoint y: 87, endPoint x: 272, endPoint y: 97, distance: 9.6
click at [272, 97] on td "08/10/2025 14:00 - 15:00" at bounding box center [263, 124] width 47 height 85
copy td "14:00 - 15:00"
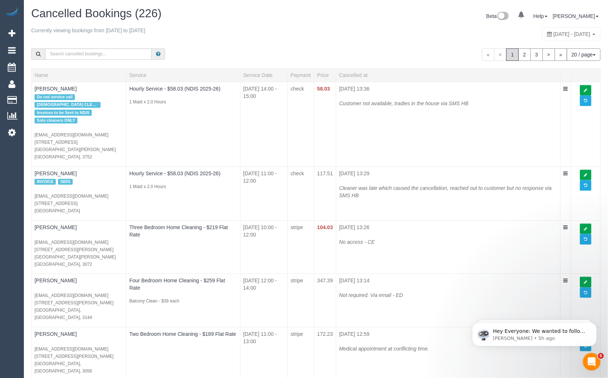
click at [259, 26] on div "Cancelled Bookings (226) Beta 0 Your Notifications You have 0 alerts Help Help …" at bounding box center [316, 16] width 580 height 19
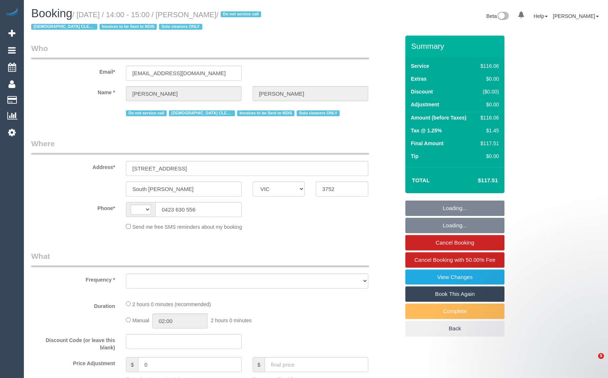
select select "VIC"
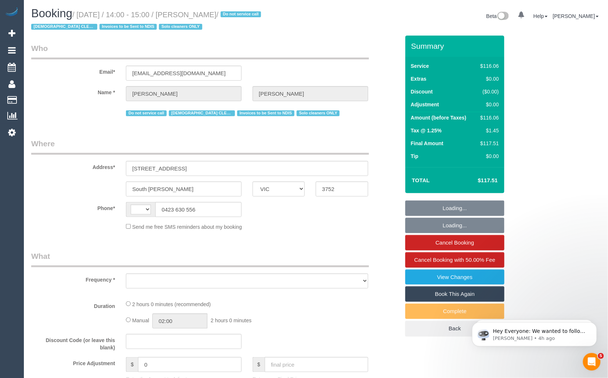
select select "string:AU"
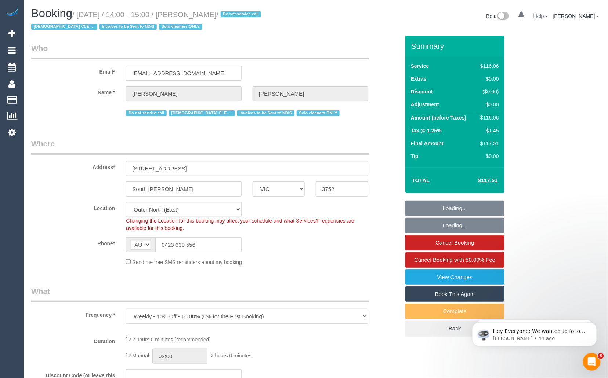
select select "object:690"
select select "number:28"
select select "number:14"
select select "number:19"
select select "number:22"
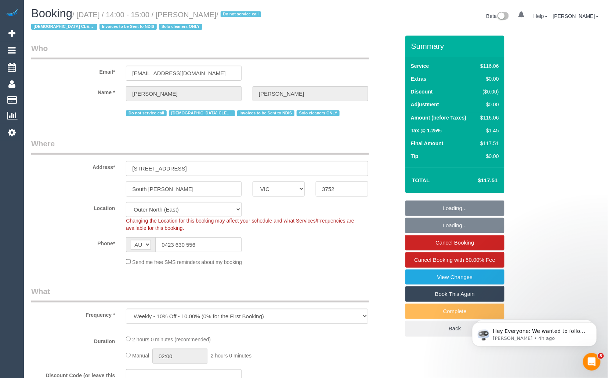
select select "number:34"
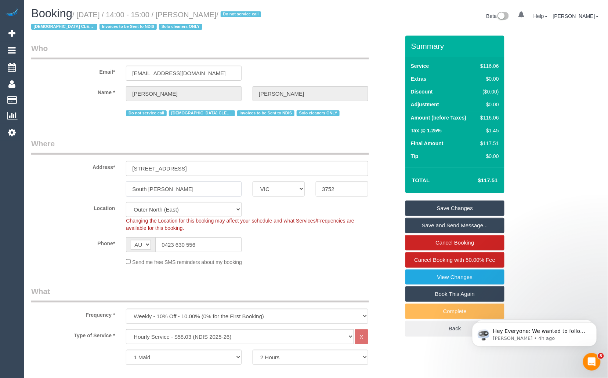
drag, startPoint x: 176, startPoint y: 191, endPoint x: 96, endPoint y: 189, distance: 80.7
click at [96, 189] on div "South Morang ACT NSW NT QLD SA TAS VIC WA 3752" at bounding box center [215, 189] width 379 height 15
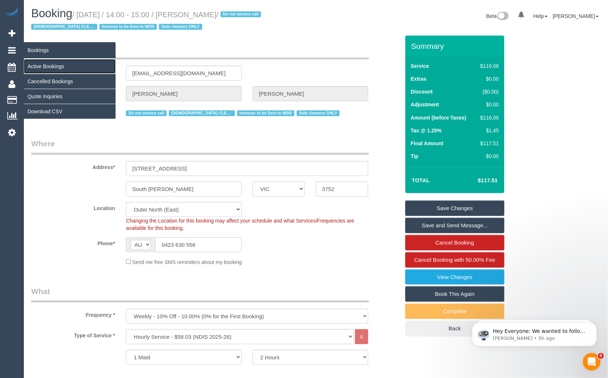
click at [29, 64] on link "Active Bookings" at bounding box center [70, 66] width 92 height 15
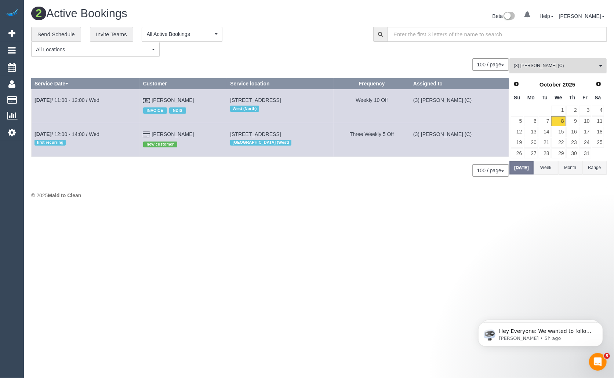
click at [557, 67] on span "(3) Pratham Bagga (C)" at bounding box center [556, 66] width 84 height 6
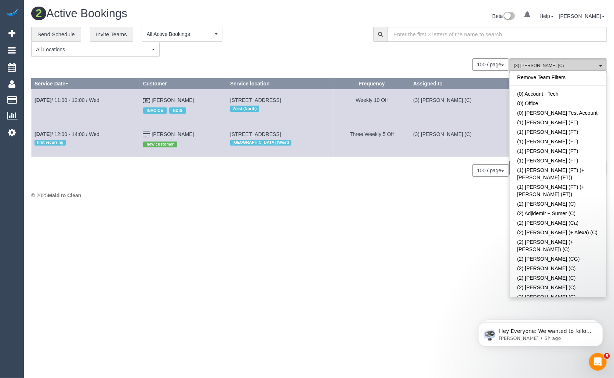
scroll to position [1500, 0]
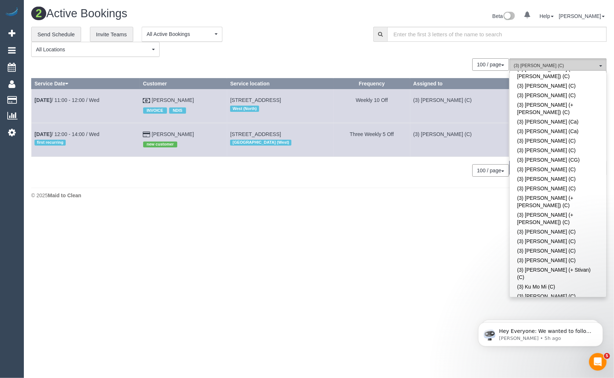
click at [557, 67] on span "(3) Pratham Bagga (C)" at bounding box center [556, 66] width 84 height 6
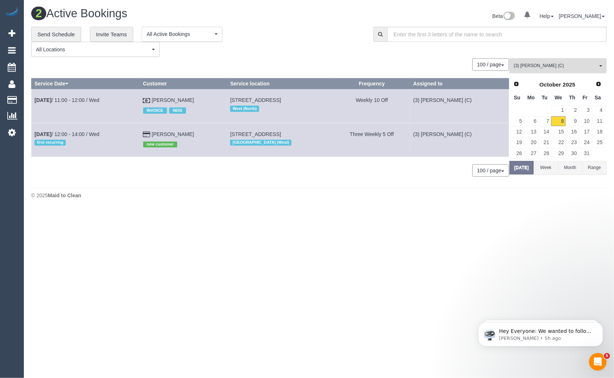
click at [335, 223] on body "0 Beta Your Notifications You have 0 alerts Add Booking Bookings Active Booking…" at bounding box center [307, 189] width 614 height 378
click at [72, 98] on link "Oct 8th / 11:00 - 12:00 / Wed" at bounding box center [66, 100] width 65 height 6
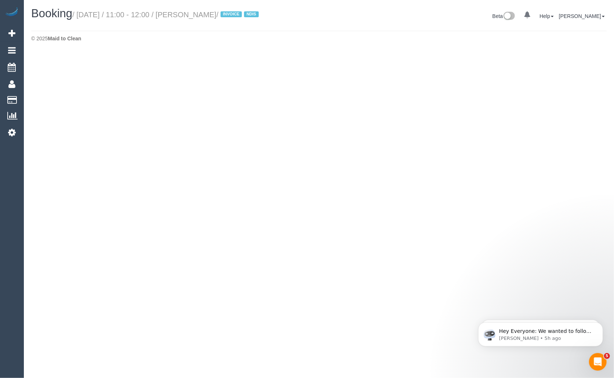
select select "VIC"
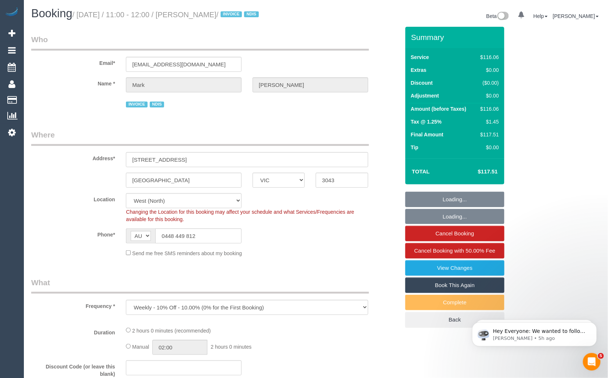
select select "object:2444"
select select "number:27"
select select "number:14"
select select "number:19"
select select "number:36"
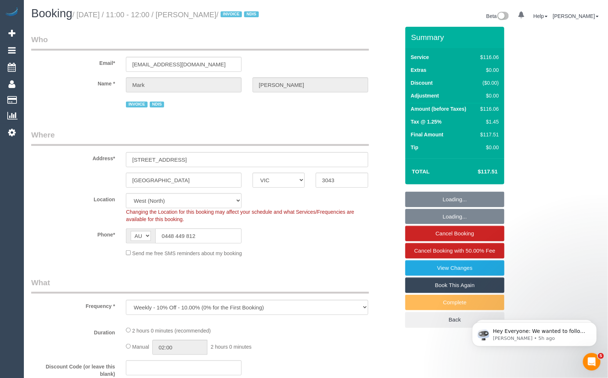
select select "number:34"
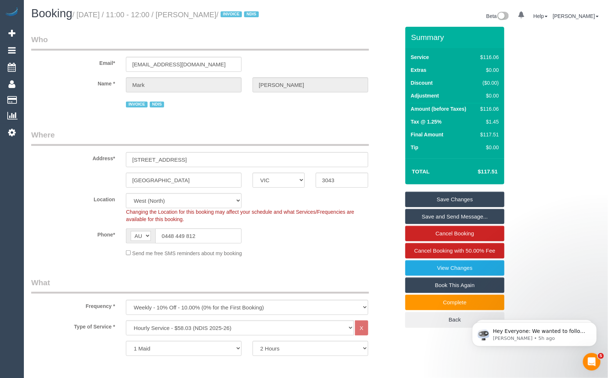
click at [10, 166] on div "0 Beta Your Notifications You have 0 alerts Add Booking Bookings Active Booking…" at bounding box center [12, 189] width 24 height 378
click at [449, 233] on link "Cancel Booking" at bounding box center [454, 233] width 99 height 15
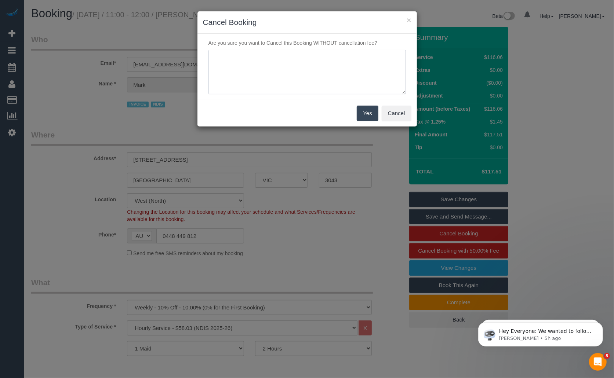
click at [321, 69] on textarea at bounding box center [306, 72] width 197 height 45
click at [331, 58] on textarea at bounding box center [306, 72] width 197 height 45
click at [374, 74] on textarea at bounding box center [306, 72] width 197 height 45
type textarea "Cleaner was late which caused the cancellation, reached out to customer but no …"
click at [365, 115] on button "Yes" at bounding box center [367, 113] width 21 height 15
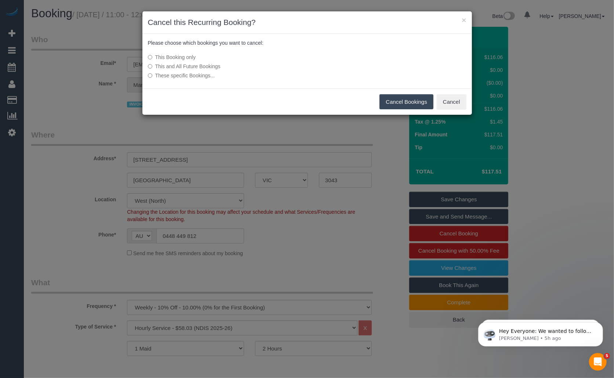
click at [394, 101] on button "Cancel Bookings" at bounding box center [406, 101] width 54 height 15
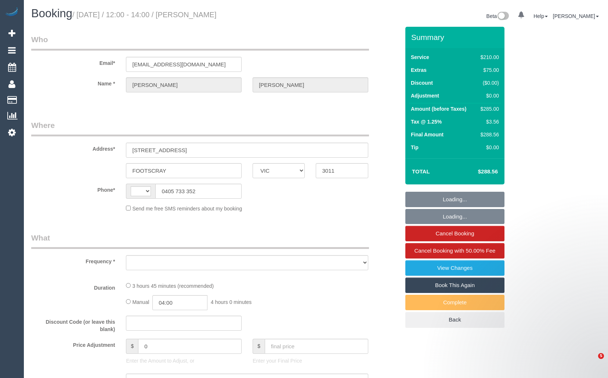
select select "VIC"
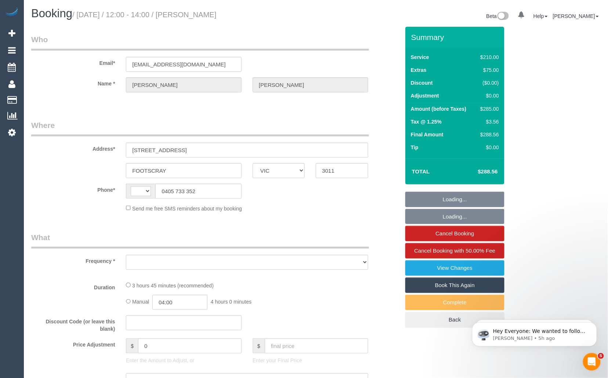
select select "string:AU"
select select "object:2610"
select select "string:stripe-pm_1RIfbF2GScqysDRVjI6DzgBF"
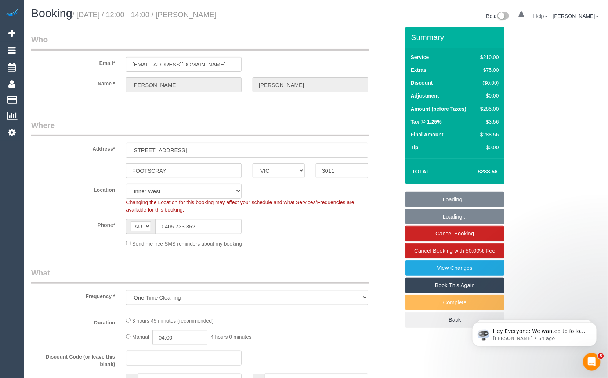
select select "180"
select select "number:29"
select select "number:14"
select select "number:18"
select select "number:25"
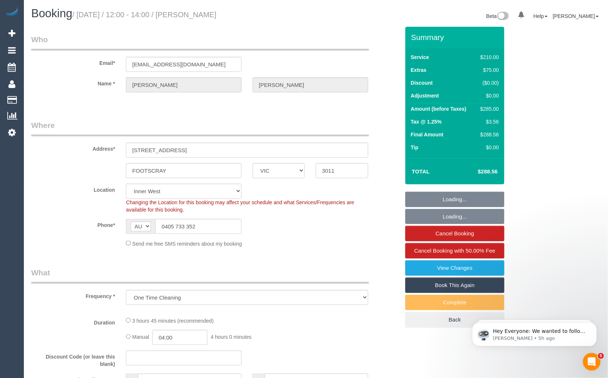
select select "number:13"
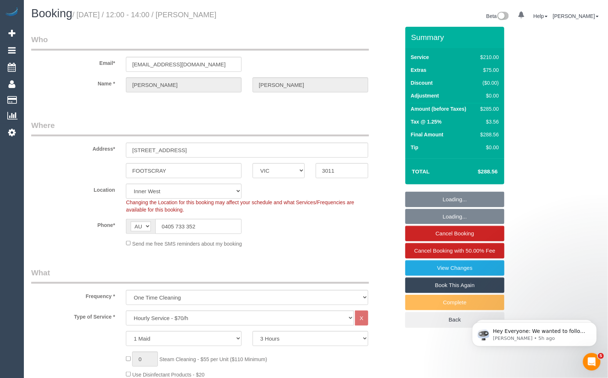
select select "object:3606"
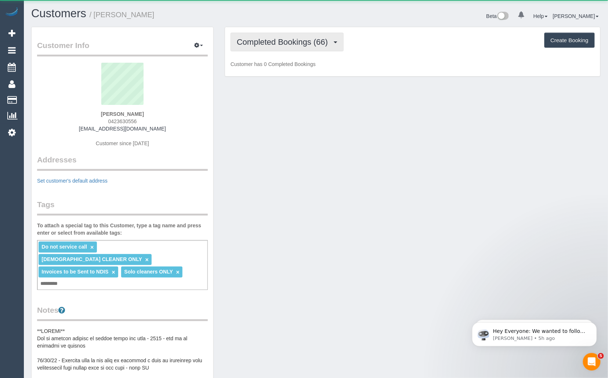
click at [284, 44] on span "Completed Bookings (66)" at bounding box center [284, 41] width 95 height 9
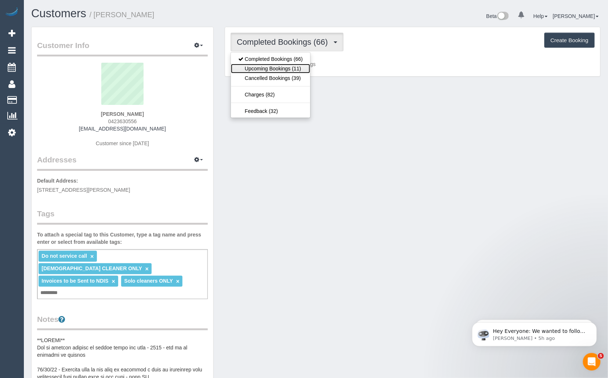
click at [277, 68] on link "Upcoming Bookings (11)" at bounding box center [270, 69] width 79 height 10
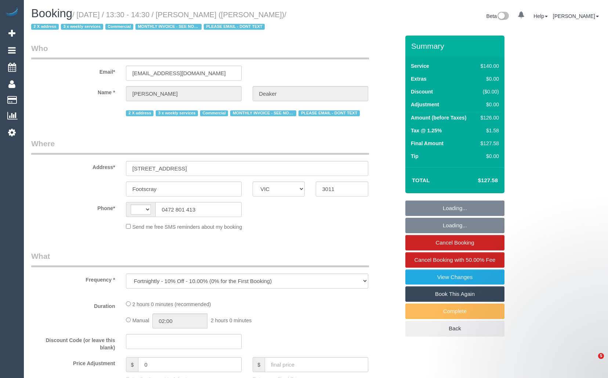
select select "VIC"
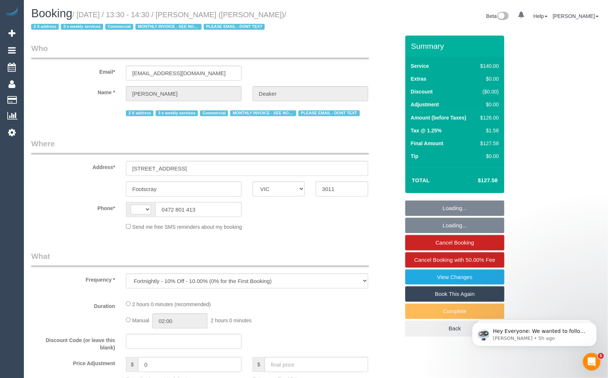
select select "number:28"
select select "number:14"
select select "number:19"
select select "number:22"
select select "number:34"
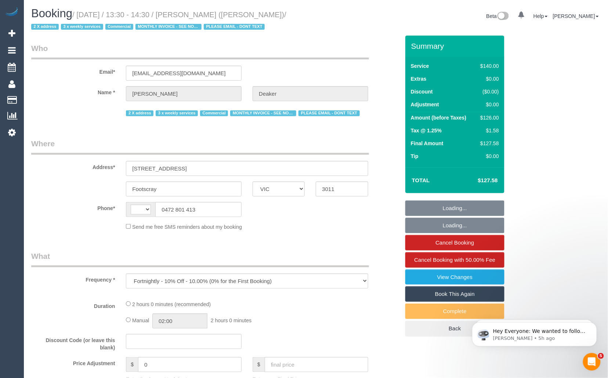
select select "string:AU"
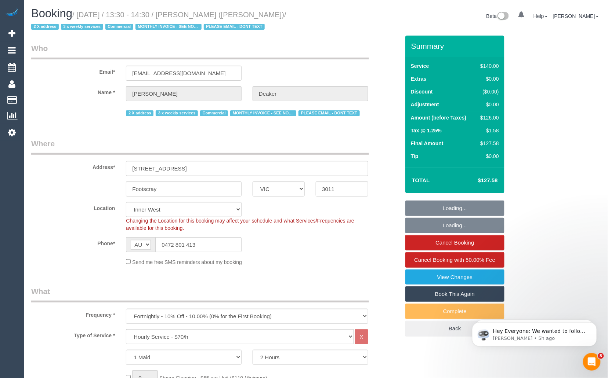
select select "object:3019"
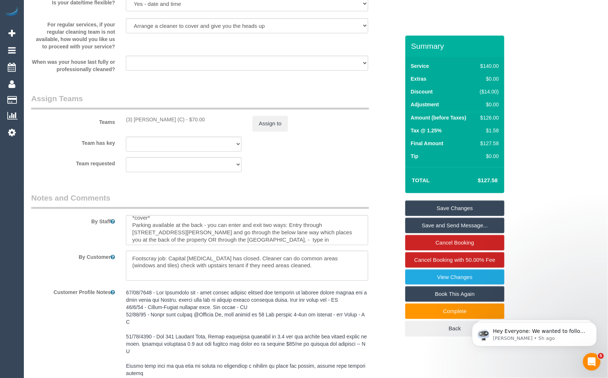
scroll to position [6, 0]
drag, startPoint x: 269, startPoint y: 272, endPoint x: 169, endPoint y: 266, distance: 100.3
click at [169, 266] on textarea at bounding box center [247, 266] width 242 height 30
click at [309, 276] on textarea at bounding box center [247, 266] width 242 height 30
